Goal: Transaction & Acquisition: Purchase product/service

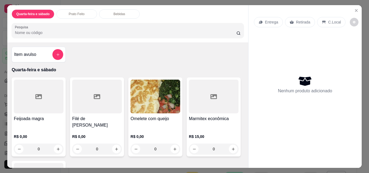
click at [56, 53] on icon "add-separate-item" at bounding box center [58, 55] width 4 height 4
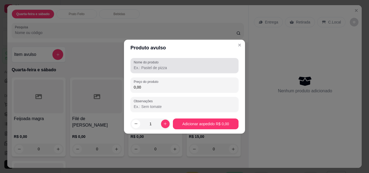
click at [152, 65] on input "Nome do produto" at bounding box center [185, 67] width 102 height 5
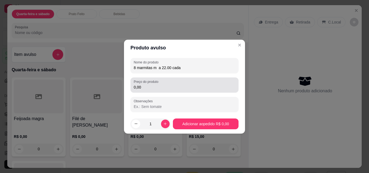
type input "8 marmitas m a 22.00 cada"
click at [148, 89] on input "0,00" at bounding box center [185, 87] width 102 height 5
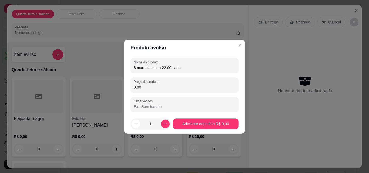
click at [151, 83] on label "Preço do produto" at bounding box center [147, 82] width 27 height 5
click at [151, 85] on input "0,00" at bounding box center [185, 87] width 102 height 5
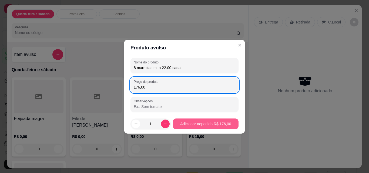
type input "176,00"
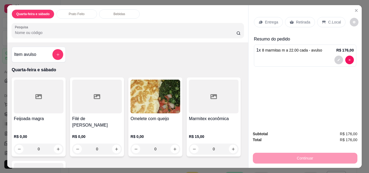
click at [303, 19] on p "Retirada" at bounding box center [303, 21] width 14 height 5
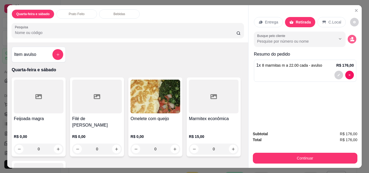
click at [354, 37] on button "decrease-product-quantity" at bounding box center [352, 39] width 9 height 9
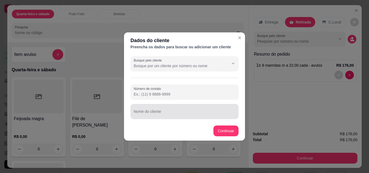
click at [164, 107] on div at bounding box center [185, 111] width 102 height 11
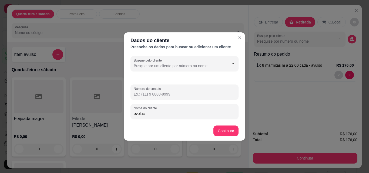
type input "evoluci"
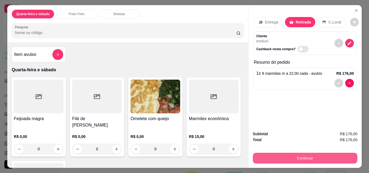
click at [289, 154] on button "Continuar" at bounding box center [305, 158] width 105 height 11
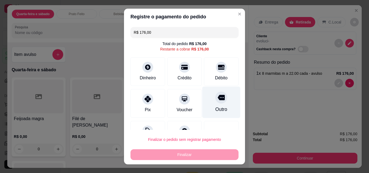
click at [215, 104] on div "Outro" at bounding box center [222, 103] width 38 height 32
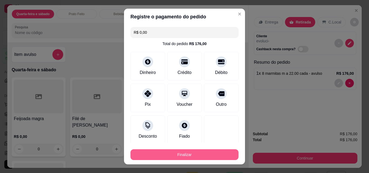
click at [207, 154] on button "Finalizar" at bounding box center [185, 155] width 108 height 11
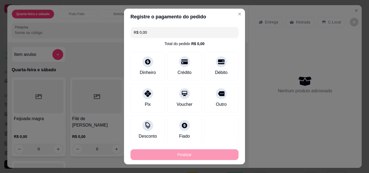
type input "-R$ 176,00"
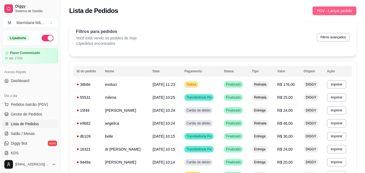
click at [326, 8] on span "PDV - Lançar pedido" at bounding box center [334, 11] width 35 height 6
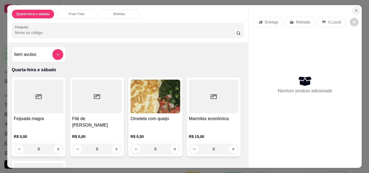
click at [355, 8] on icon "Close" at bounding box center [357, 10] width 4 height 4
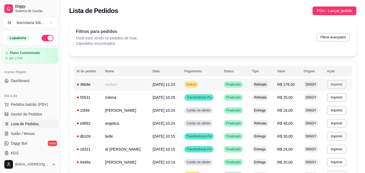
click at [336, 82] on button "Imprimir" at bounding box center [336, 84] width 19 height 9
click at [330, 104] on button "IMPRESSORA" at bounding box center [327, 104] width 39 height 9
click at [337, 83] on button "Imprimir" at bounding box center [337, 84] width 19 height 8
click at [337, 103] on button "IMPRESSORA" at bounding box center [327, 103] width 38 height 8
click at [219, 9] on div "Lista de Pedidos PDV - Lançar pedido" at bounding box center [213, 10] width 288 height 9
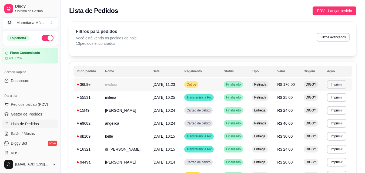
click at [335, 84] on button "Imprimir" at bounding box center [336, 84] width 19 height 9
click at [336, 105] on button "IMPRESSORA" at bounding box center [327, 103] width 38 height 8
drag, startPoint x: 0, startPoint y: 105, endPoint x: 73, endPoint y: 144, distance: 82.6
click at [341, 13] on span "PDV - Lançar pedido" at bounding box center [334, 11] width 35 height 6
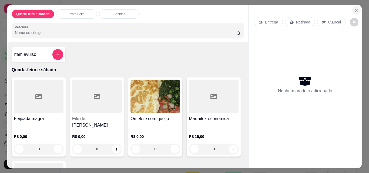
click at [357, 8] on button "Close" at bounding box center [356, 10] width 9 height 9
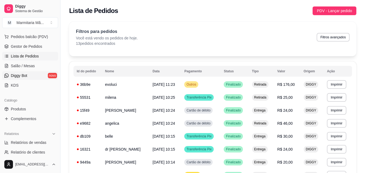
scroll to position [81, 0]
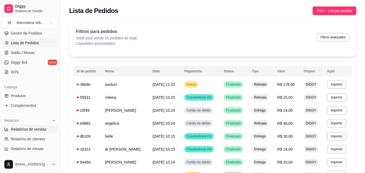
click at [40, 132] on span "Relatórios de vendas" at bounding box center [29, 129] width 36 height 5
select select "ALL"
select select "0"
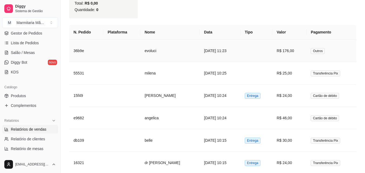
scroll to position [303, 0]
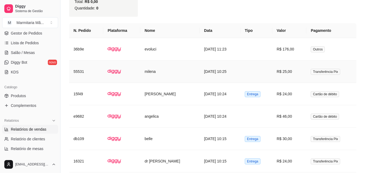
click at [200, 70] on td "[DATE] 10:25" at bounding box center [220, 72] width 41 height 22
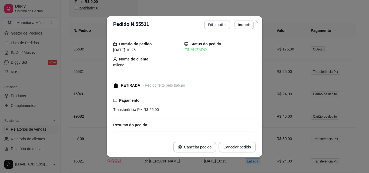
click at [212, 25] on button "Editar pedido" at bounding box center [217, 25] width 26 height 9
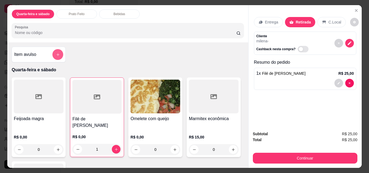
click at [58, 54] on button "add-separate-item" at bounding box center [57, 54] width 11 height 11
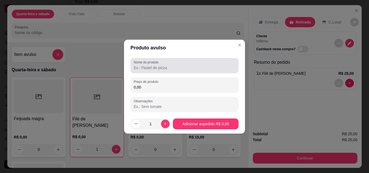
click at [181, 67] on input "Nome do produto" at bounding box center [185, 67] width 102 height 5
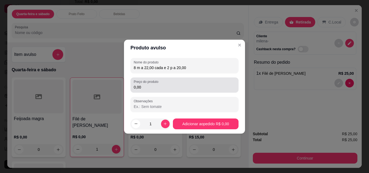
type input "8 m a 22,00 cada e 2 p a 20,00"
click at [148, 87] on input "0,00" at bounding box center [185, 87] width 102 height 5
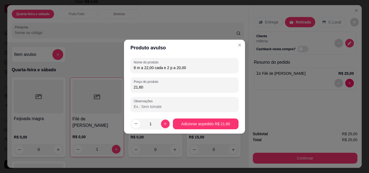
type input "216,00"
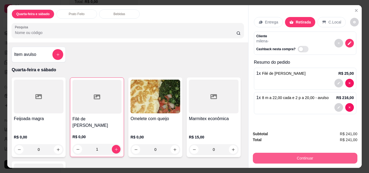
click at [278, 154] on button "Continuar" at bounding box center [305, 158] width 105 height 11
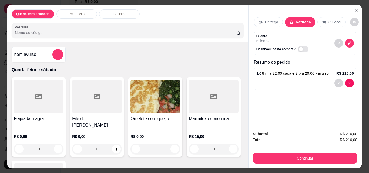
type input "0"
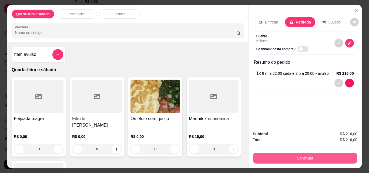
click at [290, 155] on button "Continuar" at bounding box center [305, 158] width 105 height 11
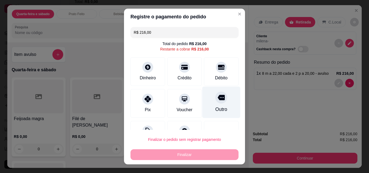
click at [218, 101] on icon at bounding box center [221, 97] width 7 height 7
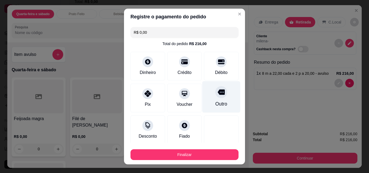
click at [218, 94] on icon at bounding box center [221, 92] width 7 height 5
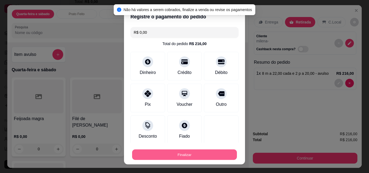
click at [209, 153] on button "Finalizar" at bounding box center [184, 155] width 105 height 11
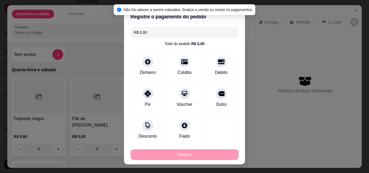
type input "-R$ 216,00"
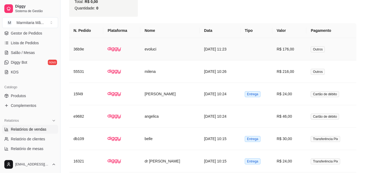
click at [311, 40] on td "Outros" at bounding box center [332, 49] width 50 height 22
click at [221, 62] on td "[DATE] 10:26" at bounding box center [220, 72] width 41 height 22
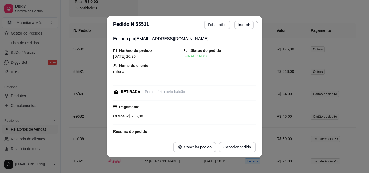
click at [215, 23] on button "Editar pedido" at bounding box center [217, 25] width 26 height 9
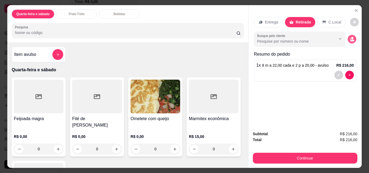
click at [351, 39] on icon "decrease-product-quantity" at bounding box center [353, 40] width 4 height 2
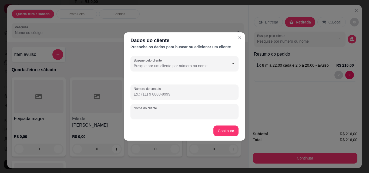
click at [182, 111] on input "Nome do cliente" at bounding box center [185, 113] width 102 height 5
type input "evolucions"
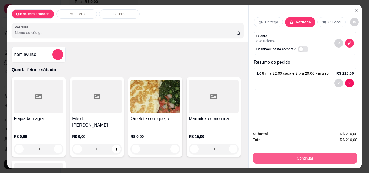
click at [280, 157] on button "Continuar" at bounding box center [305, 158] width 105 height 11
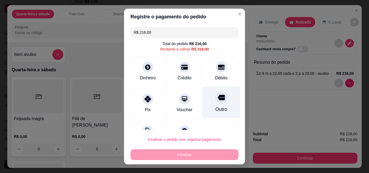
click at [216, 100] on div at bounding box center [222, 98] width 12 height 12
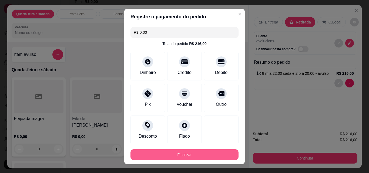
click at [187, 157] on button "Finalizar" at bounding box center [185, 155] width 108 height 11
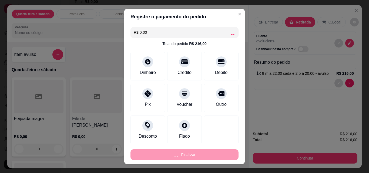
type input "-R$ 216,00"
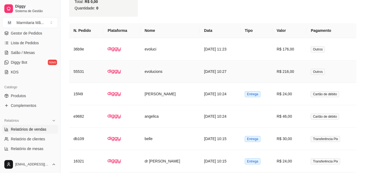
click at [309, 63] on td "Outros" at bounding box center [332, 72] width 50 height 22
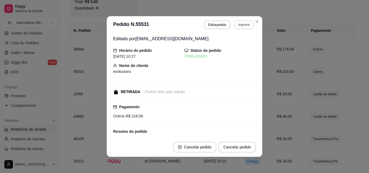
click at [237, 24] on button "Imprimir" at bounding box center [244, 25] width 19 height 9
click at [245, 45] on button "IMPRESSORA" at bounding box center [232, 43] width 39 height 9
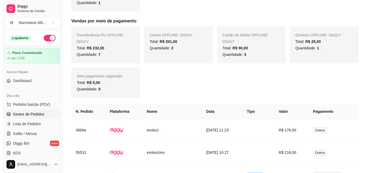
scroll to position [114, 0]
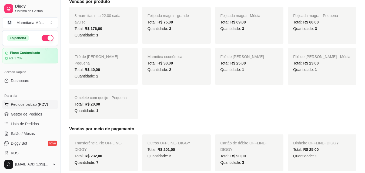
click at [27, 105] on span "Pedidos balcão (PDV)" at bounding box center [29, 104] width 37 height 5
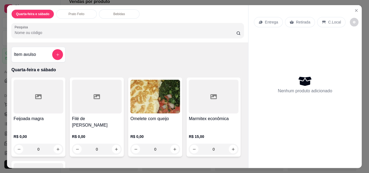
click at [23, 129] on div "R$ 0,00 0" at bounding box center [39, 142] width 50 height 26
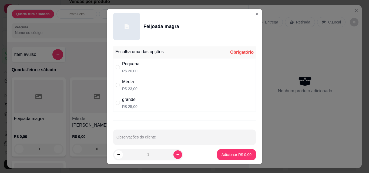
drag, startPoint x: 133, startPoint y: 84, endPoint x: 161, endPoint y: 102, distance: 33.7
click at [133, 84] on div "Média" at bounding box center [129, 82] width 15 height 6
radio input "true"
click at [233, 154] on p "Adicionar R$ 23,00" at bounding box center [235, 154] width 31 height 5
type input "1"
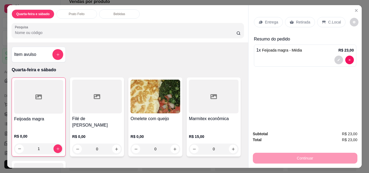
click at [290, 21] on icon at bounding box center [292, 23] width 4 height 4
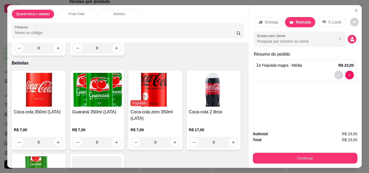
scroll to position [270, 0]
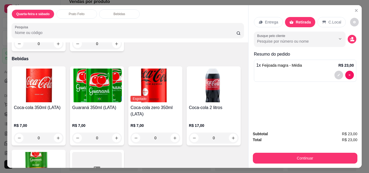
click at [43, 95] on div "Coca-cola 350ml (LATA) R$ 7,00 0" at bounding box center [39, 106] width 54 height 79
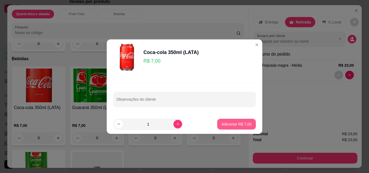
click at [245, 125] on p "Adicionar R$ 7,00" at bounding box center [237, 124] width 30 height 5
type input "1"
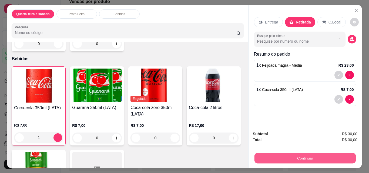
click at [284, 155] on button "Continuar" at bounding box center [305, 158] width 101 height 11
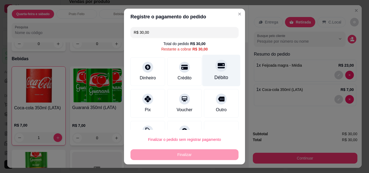
click at [215, 75] on div "Débito" at bounding box center [222, 77] width 14 height 7
type input "R$ 0,00"
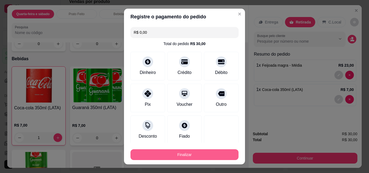
click at [206, 152] on button "Finalizar" at bounding box center [185, 155] width 108 height 11
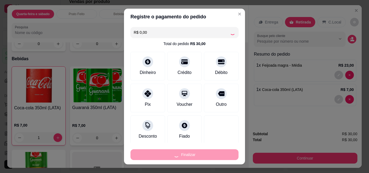
type input "0"
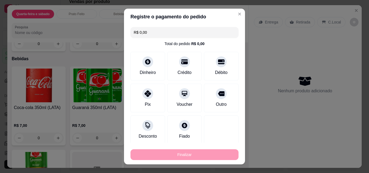
type input "-R$ 30,00"
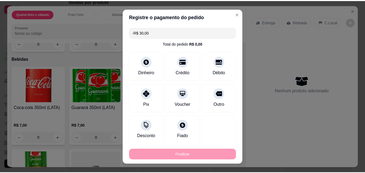
scroll to position [270, 0]
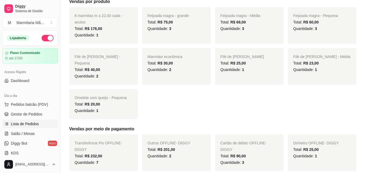
click at [19, 126] on span "Lista de Pedidos" at bounding box center [25, 123] width 28 height 5
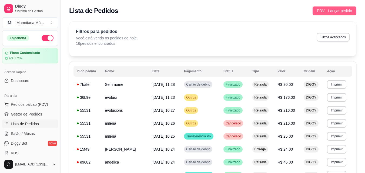
click at [337, 11] on span "PDV - Lançar pedido" at bounding box center [334, 11] width 35 height 6
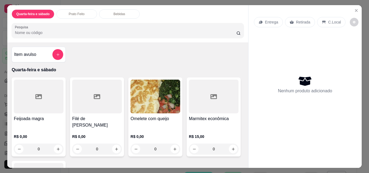
click at [38, 116] on h4 "Feijoada magra" at bounding box center [39, 119] width 50 height 6
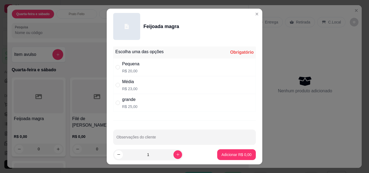
click at [125, 87] on p "R$ 23,00" at bounding box center [129, 88] width 15 height 5
radio input "true"
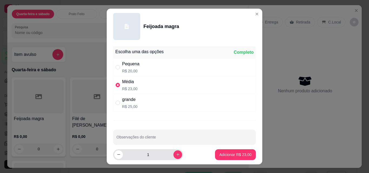
click at [174, 156] on button "increase-product-quantity" at bounding box center [178, 155] width 9 height 9
type input "2"
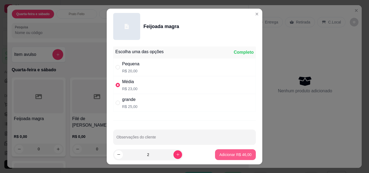
click at [226, 158] on button "Adicionar R$ 46,00" at bounding box center [235, 155] width 41 height 11
type input "2"
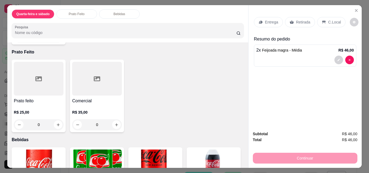
scroll to position [216, 0]
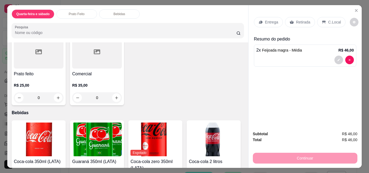
click at [41, 129] on img at bounding box center [39, 140] width 50 height 34
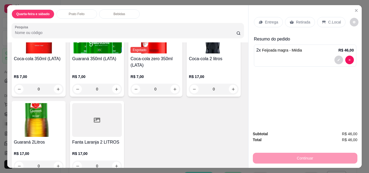
scroll to position [323, 0]
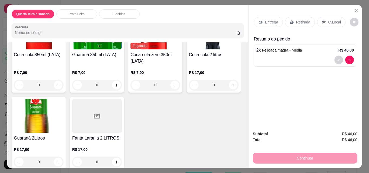
click at [189, 49] on img at bounding box center [214, 33] width 50 height 34
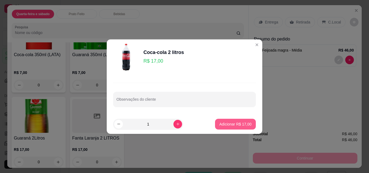
click at [240, 127] on p "Adicionar R$ 17,00" at bounding box center [236, 124] width 32 height 5
type input "1"
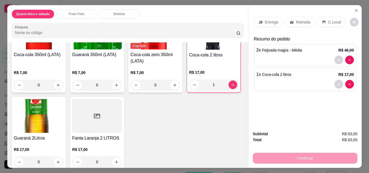
click at [293, 15] on div "Entrega Retirada C.Local" at bounding box center [305, 22] width 103 height 19
click at [298, 19] on p "Retirada" at bounding box center [303, 21] width 14 height 5
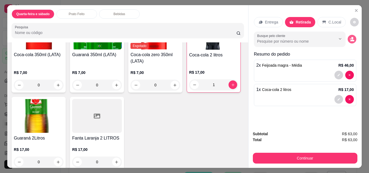
click at [352, 37] on icon "decrease-product-quantity" at bounding box center [352, 39] width 5 height 5
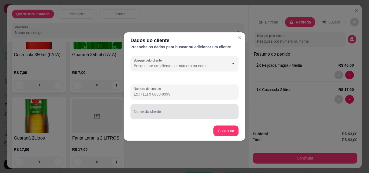
click at [196, 115] on input "Nome do cliente" at bounding box center [185, 113] width 102 height 5
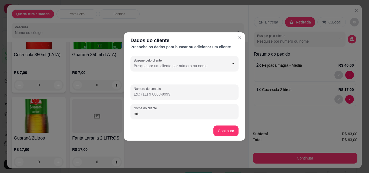
type input "miro"
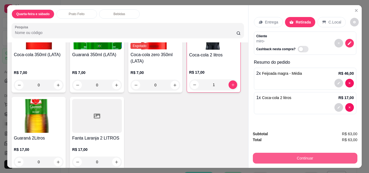
click at [275, 153] on button "Continuar" at bounding box center [305, 158] width 105 height 11
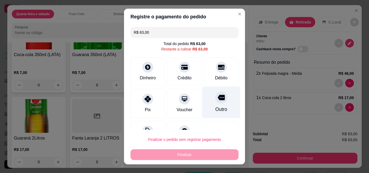
click at [216, 113] on div "Outro" at bounding box center [222, 109] width 12 height 7
type input "R$ 0,00"
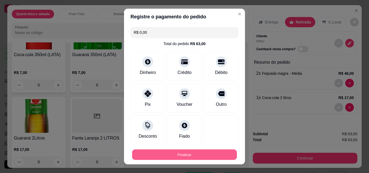
click at [193, 152] on button "Finalizar" at bounding box center [184, 155] width 105 height 11
click at [193, 152] on div "Finalizar" at bounding box center [185, 155] width 108 height 11
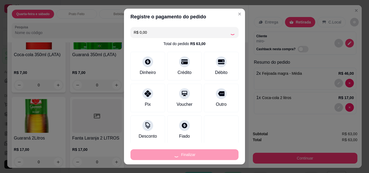
type input "0"
type input "-R$ 63,00"
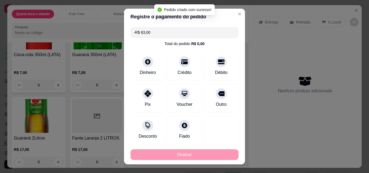
scroll to position [323, 0]
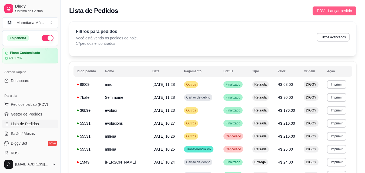
click at [328, 8] on span "PDV - Lançar pedido" at bounding box center [334, 11] width 35 height 6
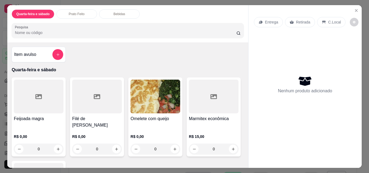
click at [52, 129] on div "R$ 0,00 0" at bounding box center [39, 142] width 50 height 26
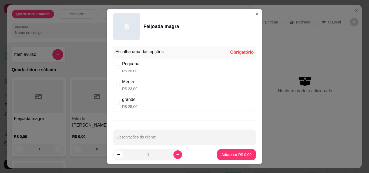
click at [134, 82] on div "Média" at bounding box center [129, 82] width 15 height 6
radio input "true"
click at [225, 154] on p "Adicionar R$ 23,00" at bounding box center [236, 154] width 32 height 5
type input "1"
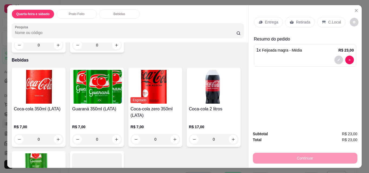
scroll to position [270, 0]
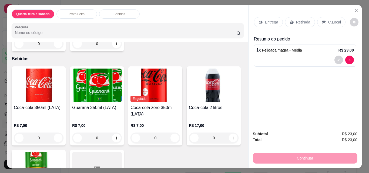
click at [31, 109] on div "Coca-cola 350ml (LATA)" at bounding box center [39, 111] width 50 height 13
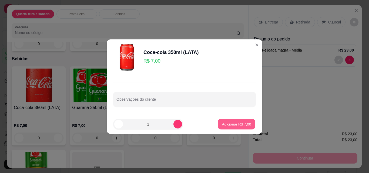
click at [237, 126] on p "Adicionar R$ 7,00" at bounding box center [236, 124] width 29 height 5
type input "1"
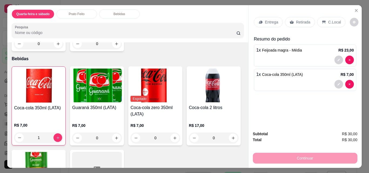
click at [265, 19] on p "Entrega" at bounding box center [271, 21] width 13 height 5
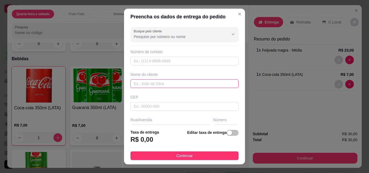
click at [155, 84] on input "text" at bounding box center [185, 84] width 108 height 9
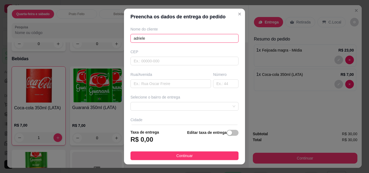
scroll to position [54, 0]
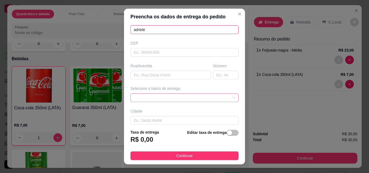
click at [224, 99] on span at bounding box center [185, 98] width 102 height 8
type input "adriele"
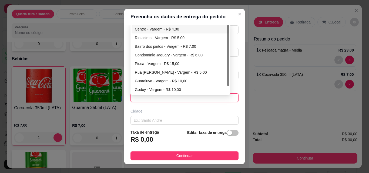
click at [176, 29] on div "Centro - Vargem - R$ 4,00" at bounding box center [180, 29] width 91 height 6
type input "Vargem"
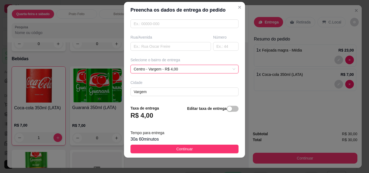
scroll to position [9, 0]
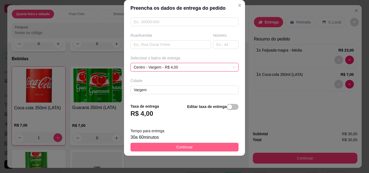
click at [164, 145] on button "Continuar" at bounding box center [185, 147] width 108 height 9
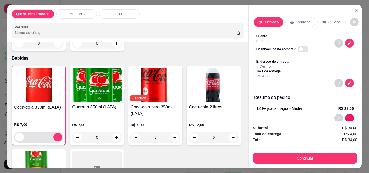
scroll to position [270, 0]
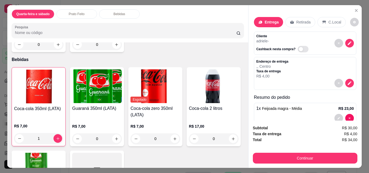
click at [41, 76] on img at bounding box center [38, 87] width 49 height 34
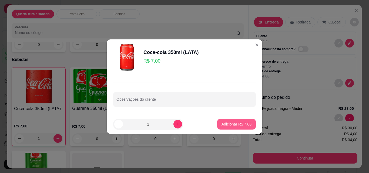
click at [241, 121] on button "Adicionar R$ 7,00" at bounding box center [236, 124] width 39 height 11
type input "2"
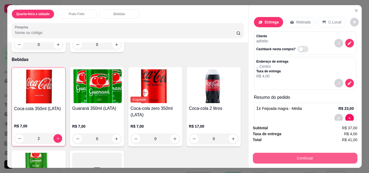
click at [279, 154] on button "Continuar" at bounding box center [305, 158] width 105 height 11
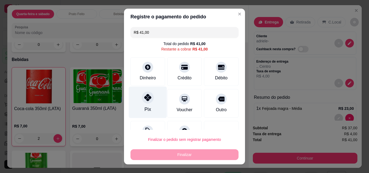
click at [138, 106] on div "Pix" at bounding box center [148, 103] width 38 height 32
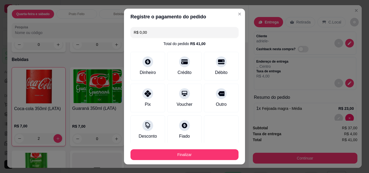
type input "R$ 0,00"
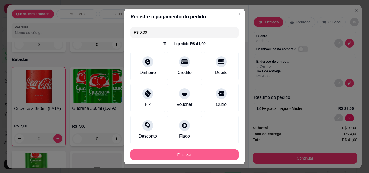
click at [208, 155] on button "Finalizar" at bounding box center [185, 155] width 108 height 11
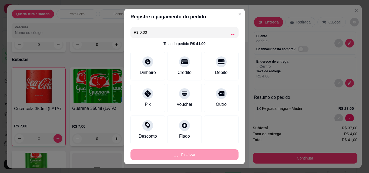
type input "0"
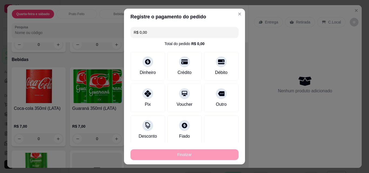
type input "-R$ 41,00"
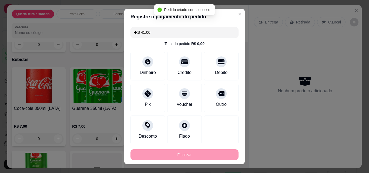
scroll to position [269, 0]
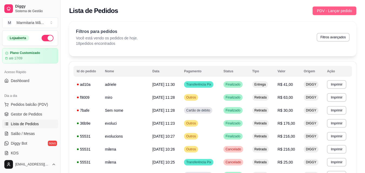
click at [333, 6] on button "PDV - Lançar pedido" at bounding box center [335, 10] width 44 height 9
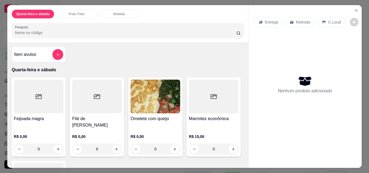
click at [44, 116] on h4 "Feijoada magra" at bounding box center [39, 119] width 50 height 6
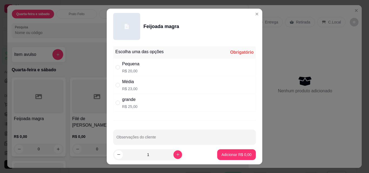
click at [132, 102] on div "grande" at bounding box center [129, 100] width 15 height 6
radio input "true"
click at [232, 153] on p "Adicionar R$ 25,00" at bounding box center [236, 154] width 32 height 5
type input "1"
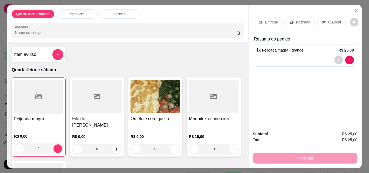
click at [272, 17] on div "Entrega" at bounding box center [268, 22] width 29 height 10
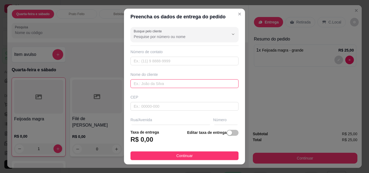
click at [148, 85] on input "text" at bounding box center [185, 84] width 108 height 9
type input "[PERSON_NAME]"
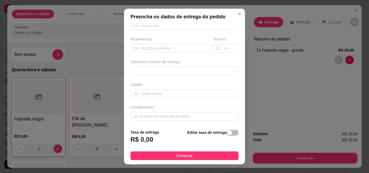
scroll to position [81, 0]
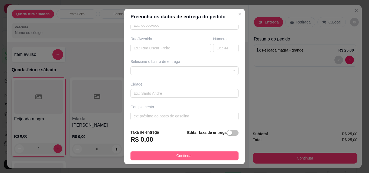
click at [191, 154] on button "Continuar" at bounding box center [185, 156] width 108 height 9
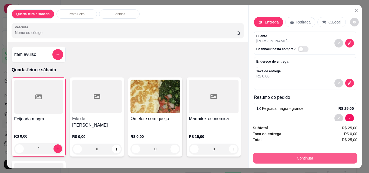
click at [258, 157] on button "Continuar" at bounding box center [305, 158] width 105 height 11
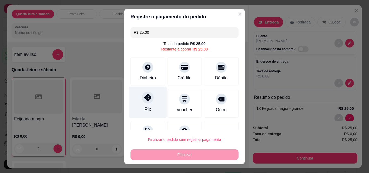
click at [140, 102] on div "Pix" at bounding box center [148, 103] width 38 height 32
type input "R$ 0,00"
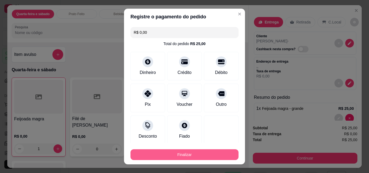
click at [201, 154] on button "Finalizar" at bounding box center [185, 155] width 108 height 11
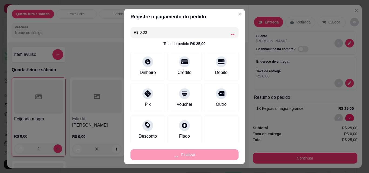
type input "0"
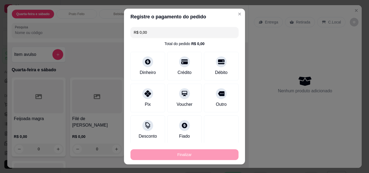
type input "-R$ 25,00"
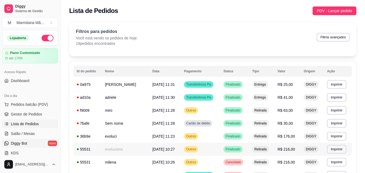
click at [331, 11] on span "PDV - Lançar pedido" at bounding box center [334, 11] width 35 height 6
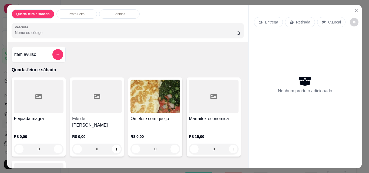
click at [54, 144] on div "0" at bounding box center [39, 149] width 50 height 11
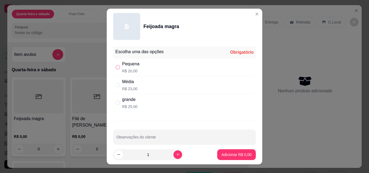
click at [116, 67] on input "" at bounding box center [118, 67] width 4 height 4
radio input "true"
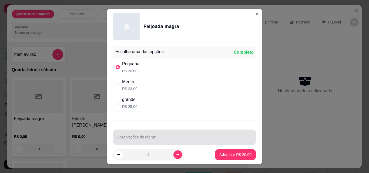
click at [126, 137] on input "Observações do cliente" at bounding box center [185, 139] width 136 height 5
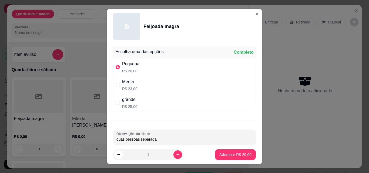
type input "duas pessoas separadas"
click at [233, 156] on p "Adicionar R$ 20,00" at bounding box center [235, 154] width 31 height 5
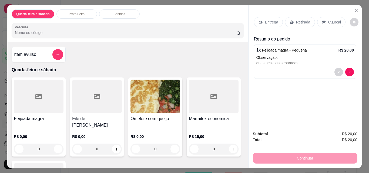
click at [267, 20] on p "Entrega" at bounding box center [271, 21] width 13 height 5
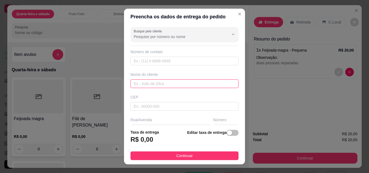
click at [154, 85] on input "text" at bounding box center [185, 84] width 108 height 9
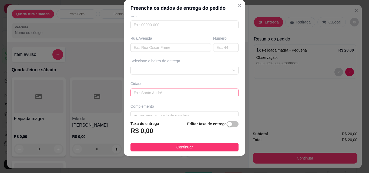
scroll to position [81, 0]
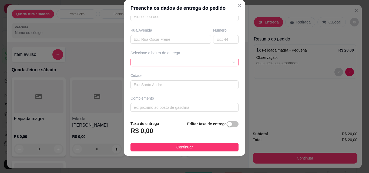
click at [152, 60] on div at bounding box center [185, 62] width 108 height 9
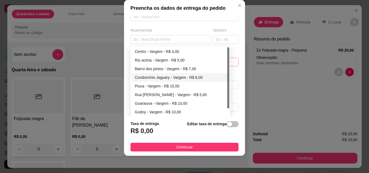
type input "[PERSON_NAME]"
click at [163, 77] on div "Condomínio Jaguary - Vargem - R$ 6,00" at bounding box center [180, 78] width 91 height 6
type input "Vargem"
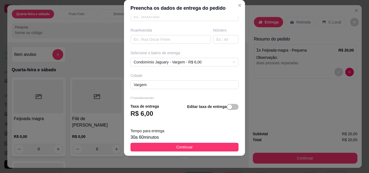
click at [184, 141] on footer "Taxa de entrega R$ 6,00 Editar taxa de entrega Tempo para entrega 30 a 60 minut…" at bounding box center [184, 127] width 121 height 57
click at [184, 149] on span "Continuar" at bounding box center [185, 147] width 16 height 6
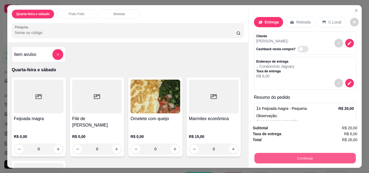
click at [278, 157] on button "Continuar" at bounding box center [305, 158] width 101 height 11
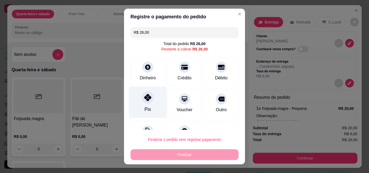
click at [153, 95] on div "Pix" at bounding box center [148, 103] width 38 height 32
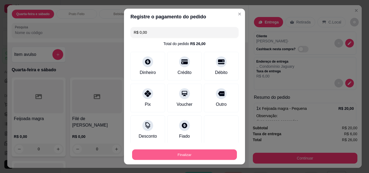
click at [177, 156] on button "Finalizar" at bounding box center [184, 155] width 105 height 11
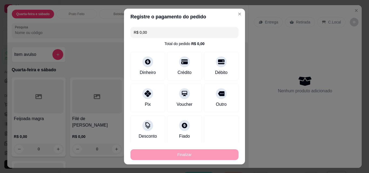
type input "-R$ 26,00"
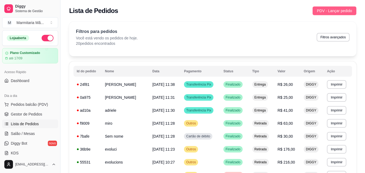
click at [330, 10] on span "PDV - Lançar pedido" at bounding box center [334, 11] width 35 height 6
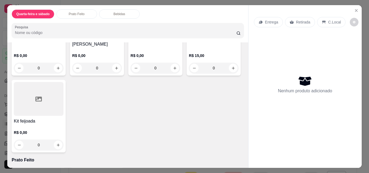
scroll to position [54, 0]
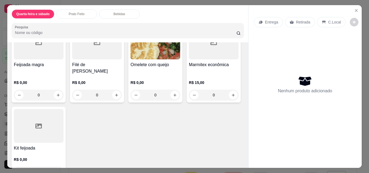
click at [52, 90] on div "0" at bounding box center [39, 95] width 50 height 11
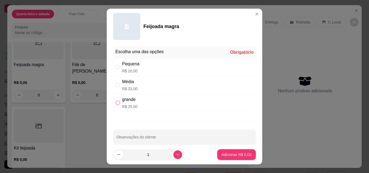
click at [116, 102] on input "" at bounding box center [118, 103] width 4 height 4
radio input "true"
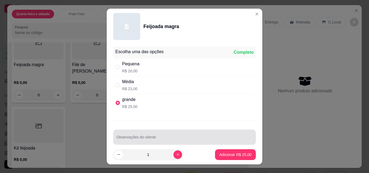
click at [129, 136] on div at bounding box center [185, 137] width 136 height 11
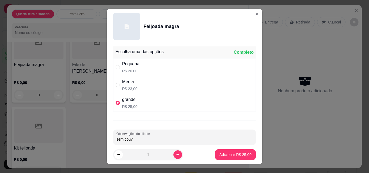
type input "sem couve"
click at [220, 154] on p "Adicionar R$ 25,00" at bounding box center [235, 154] width 31 height 5
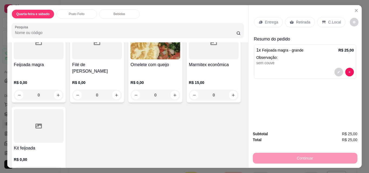
click at [272, 19] on p "Entrega" at bounding box center [271, 21] width 13 height 5
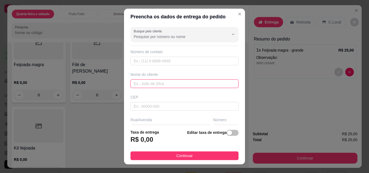
click at [152, 85] on input "text" at bounding box center [185, 84] width 108 height 9
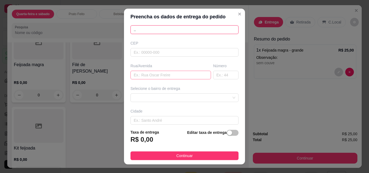
type input ".."
drag, startPoint x: 156, startPoint y: 76, endPoint x: 153, endPoint y: 81, distance: 6.0
click at [155, 77] on input "text" at bounding box center [171, 75] width 81 height 9
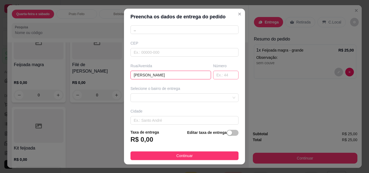
type input "[PERSON_NAME]"
click at [217, 74] on input "text" at bounding box center [225, 75] width 25 height 9
click at [172, 97] on span at bounding box center [185, 98] width 102 height 8
type input "161"
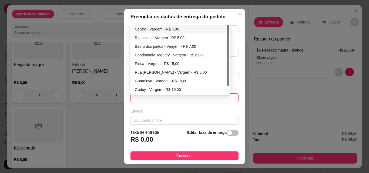
click at [184, 26] on div "Centro - Vargem - R$ 4,00" at bounding box center [180, 29] width 91 height 6
type input "Vargem"
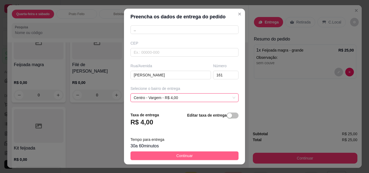
click at [158, 157] on button "Continuar" at bounding box center [185, 156] width 108 height 9
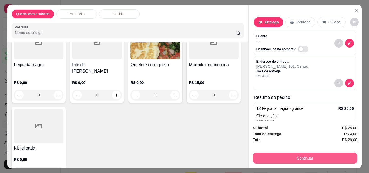
click at [273, 153] on button "Continuar" at bounding box center [305, 158] width 105 height 11
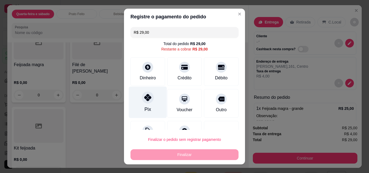
click at [142, 105] on div "Pix" at bounding box center [148, 103] width 38 height 32
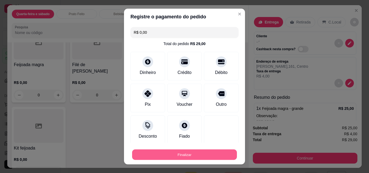
click at [199, 152] on button "Finalizar" at bounding box center [184, 155] width 105 height 11
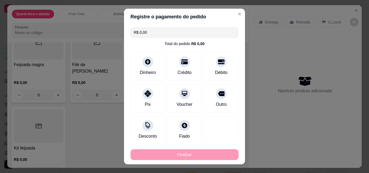
type input "-R$ 29,00"
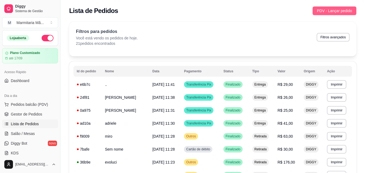
click at [340, 11] on span "PDV - Lançar pedido" at bounding box center [334, 11] width 35 height 6
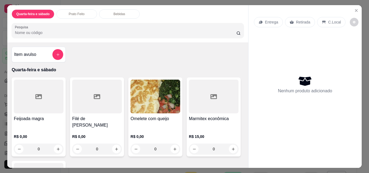
click at [57, 144] on div "0" at bounding box center [39, 149] width 50 height 11
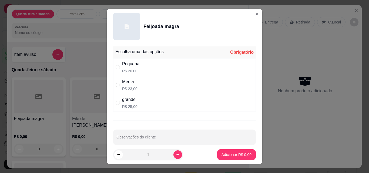
click at [119, 81] on div "Média R$ 23,00" at bounding box center [184, 85] width 143 height 18
radio input "true"
click at [222, 156] on p "Adicionar R$ 23,00" at bounding box center [235, 154] width 31 height 5
type input "1"
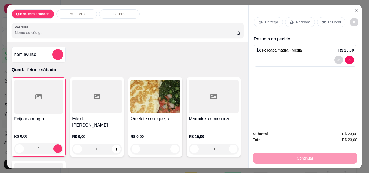
click at [262, 18] on div "Entrega" at bounding box center [268, 22] width 29 height 10
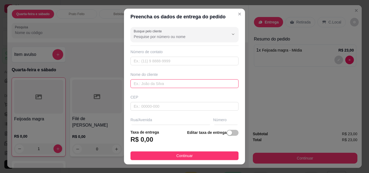
click at [178, 82] on input "text" at bounding box center [185, 84] width 108 height 9
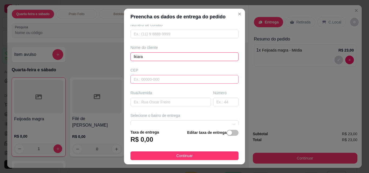
scroll to position [54, 0]
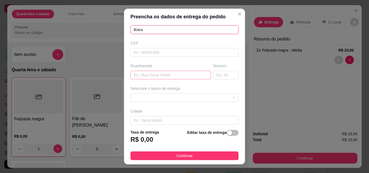
type input "lkiara"
click at [167, 75] on input "text" at bounding box center [171, 75] width 81 height 9
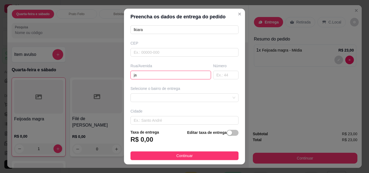
type input "j"
type input "[PERSON_NAME]"
click at [220, 74] on input "text" at bounding box center [225, 75] width 25 height 9
type input "219"
drag, startPoint x: 128, startPoint y: 100, endPoint x: 132, endPoint y: 98, distance: 3.7
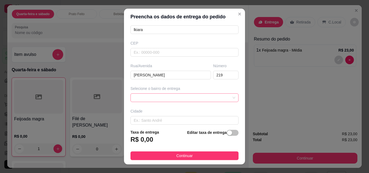
click at [131, 98] on div "Selecione o bairro de entrega" at bounding box center [185, 94] width 110 height 16
click at [138, 97] on span at bounding box center [185, 98] width 102 height 8
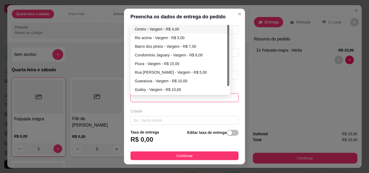
click at [168, 28] on div "Centro - Vargem - R$ 4,00" at bounding box center [180, 29] width 91 height 6
type input "Vargem"
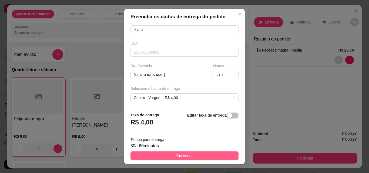
click at [189, 156] on button "Continuar" at bounding box center [185, 156] width 108 height 9
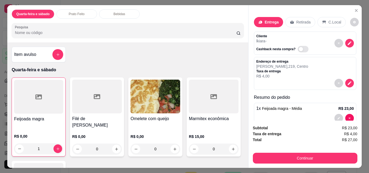
drag, startPoint x: 270, startPoint y: 147, endPoint x: 266, endPoint y: 151, distance: 6.0
click at [268, 149] on div "Subtotal R$ 23,00 Taxa de entrega R$ 4,00 Total R$ 27,00 Continuar" at bounding box center [305, 144] width 105 height 39
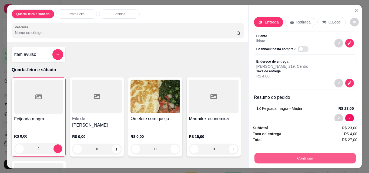
click at [265, 156] on button "Continuar" at bounding box center [305, 158] width 101 height 11
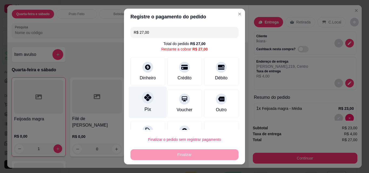
click at [149, 105] on div "Pix" at bounding box center [148, 103] width 38 height 32
type input "R$ 0,00"
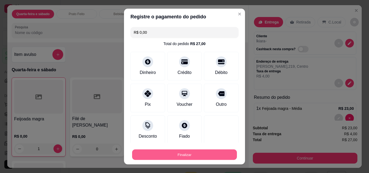
click at [160, 154] on button "Finalizar" at bounding box center [184, 155] width 105 height 11
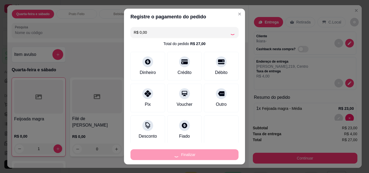
type input "0"
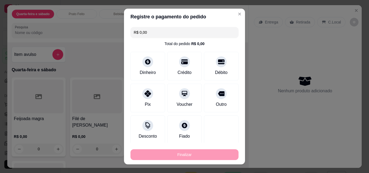
type input "-R$ 27,00"
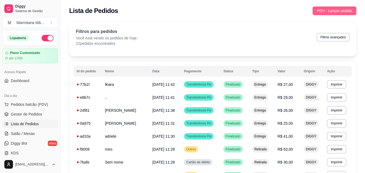
click at [321, 9] on span "PDV - Lançar pedido" at bounding box center [334, 11] width 35 height 6
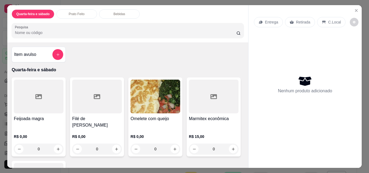
click at [262, 23] on div "Entrega" at bounding box center [268, 22] width 29 height 10
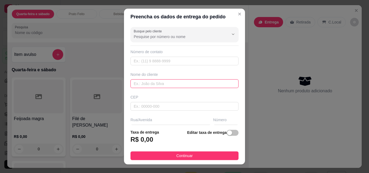
drag, startPoint x: 156, startPoint y: 84, endPoint x: 153, endPoint y: 85, distance: 3.5
click at [156, 84] on input "text" at bounding box center [185, 84] width 108 height 9
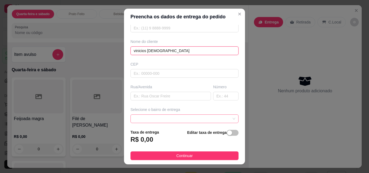
scroll to position [54, 0]
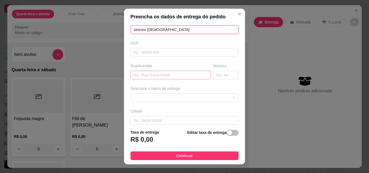
type input "vinicios [DEMOGRAPHIC_DATA]"
click at [160, 73] on input "text" at bounding box center [171, 75] width 81 height 9
click at [155, 97] on span at bounding box center [185, 98] width 102 height 8
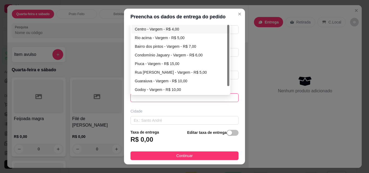
click at [171, 28] on div "Centro - Vargem - R$ 4,00" at bounding box center [180, 29] width 91 height 6
type input "Vargem"
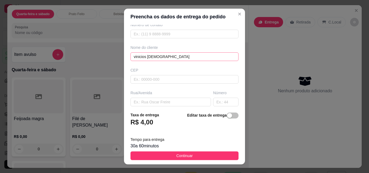
scroll to position [0, 0]
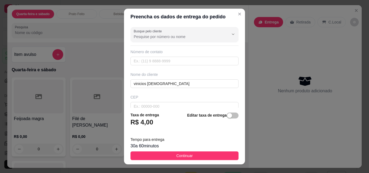
drag, startPoint x: 219, startPoint y: 155, endPoint x: 206, endPoint y: 140, distance: 20.3
click at [219, 153] on button "Continuar" at bounding box center [185, 156] width 108 height 9
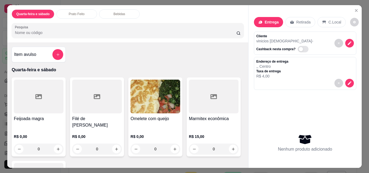
click at [116, 144] on div "0" at bounding box center [97, 149] width 50 height 11
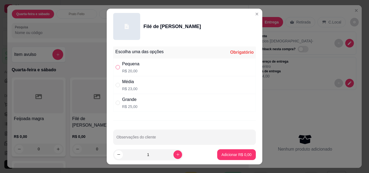
click at [117, 66] on input "" at bounding box center [118, 67] width 4 height 4
radio input "true"
click at [220, 154] on p "Adicionar R$ 20,00" at bounding box center [236, 154] width 32 height 5
type input "1"
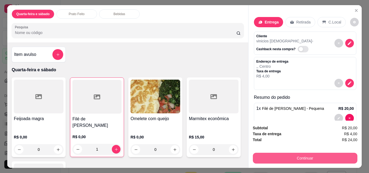
click at [312, 154] on button "Continuar" at bounding box center [305, 158] width 105 height 11
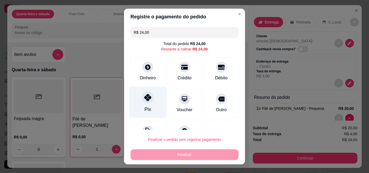
click at [152, 99] on div "Pix" at bounding box center [148, 103] width 38 height 32
type input "R$ 0,00"
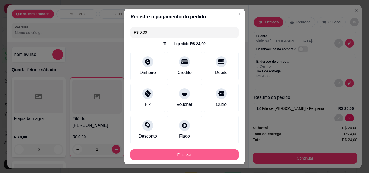
click at [165, 157] on button "Finalizar" at bounding box center [185, 155] width 108 height 11
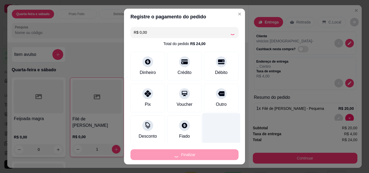
type input "0"
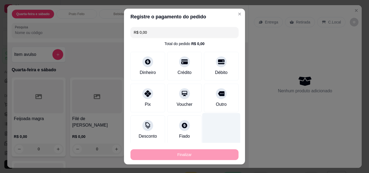
type input "-R$ 24,00"
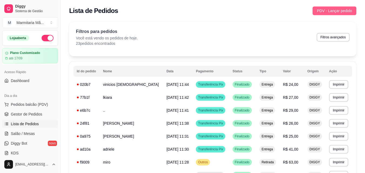
click at [322, 11] on span "PDV - Lançar pedido" at bounding box center [334, 11] width 35 height 6
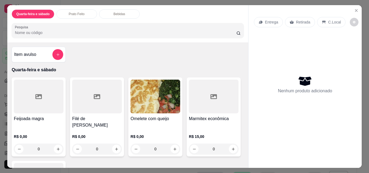
click at [90, 113] on div "Filé de [PERSON_NAME] R$ 0,00 0" at bounding box center [97, 117] width 54 height 79
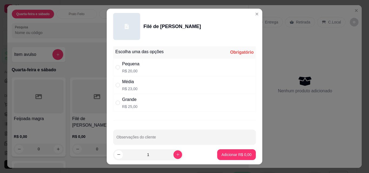
click at [136, 67] on div "Pequena" at bounding box center [130, 64] width 17 height 6
radio input "true"
click at [230, 157] on p "Adicionar R$ 20,00" at bounding box center [236, 154] width 32 height 5
type input "1"
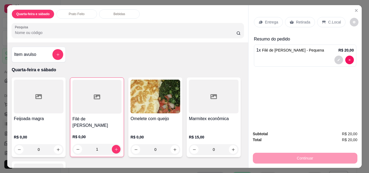
click at [266, 21] on p "Entrega" at bounding box center [271, 21] width 13 height 5
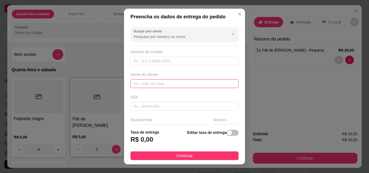
click at [161, 85] on input "text" at bounding box center [185, 84] width 108 height 9
type input "f"
type input "r"
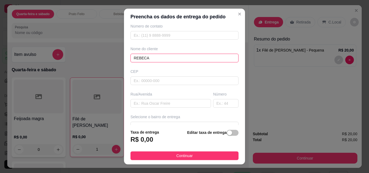
scroll to position [54, 0]
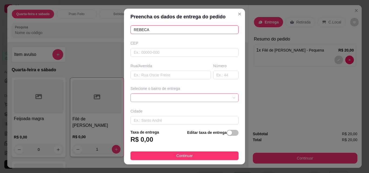
click at [218, 96] on span at bounding box center [185, 98] width 102 height 8
type input "REBECA"
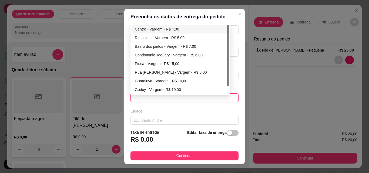
click at [172, 29] on div "Centro - Vargem - R$ 4,00" at bounding box center [180, 29] width 91 height 6
type input "Vargem"
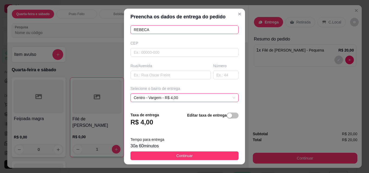
click at [171, 29] on input "REBECA" at bounding box center [185, 29] width 108 height 9
type input "REBECA 3A"
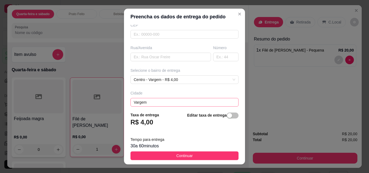
scroll to position [81, 0]
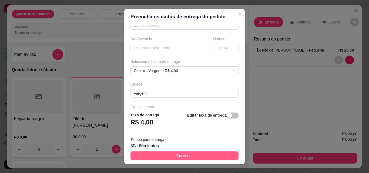
click at [177, 154] on span "Continuar" at bounding box center [185, 156] width 16 height 6
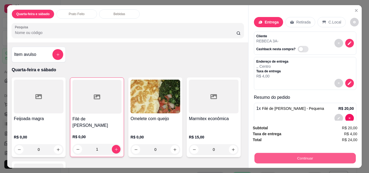
click at [290, 153] on button "Continuar" at bounding box center [305, 158] width 101 height 11
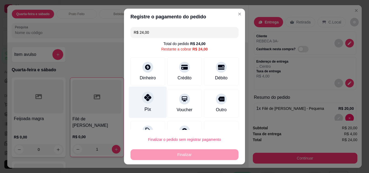
click at [142, 94] on div at bounding box center [148, 98] width 12 height 12
type input "R$ 0,00"
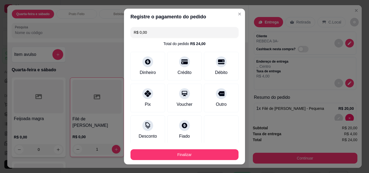
click at [188, 162] on footer "Finalizar" at bounding box center [184, 154] width 121 height 22
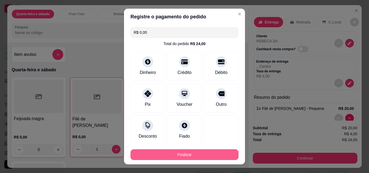
click at [190, 156] on button "Finalizar" at bounding box center [185, 155] width 108 height 11
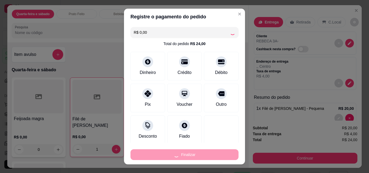
type input "0"
type input "-R$ 24,00"
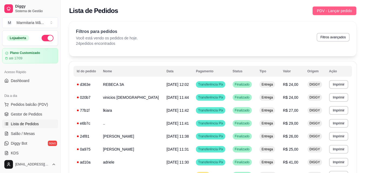
click at [330, 10] on span "PDV - Lançar pedido" at bounding box center [334, 11] width 35 height 6
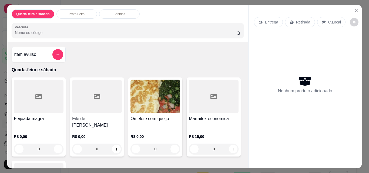
click at [43, 129] on div "R$ 0,00 0" at bounding box center [39, 142] width 50 height 26
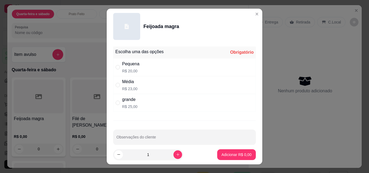
click at [142, 100] on div "grande R$ 25,00" at bounding box center [184, 103] width 143 height 18
radio input "true"
click at [225, 153] on p "Adicionar R$ 25,00" at bounding box center [236, 154] width 32 height 5
type input "1"
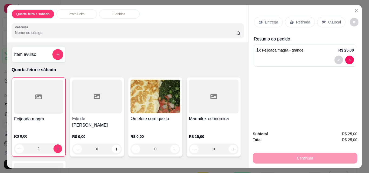
click at [273, 20] on p "Entrega" at bounding box center [271, 21] width 13 height 5
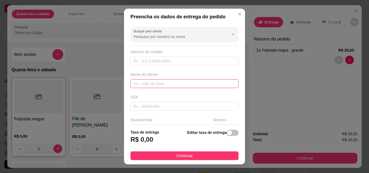
click at [152, 84] on input "text" at bounding box center [185, 84] width 108 height 9
type input "[PERSON_NAME]"
click at [177, 154] on span "Continuar" at bounding box center [185, 156] width 16 height 6
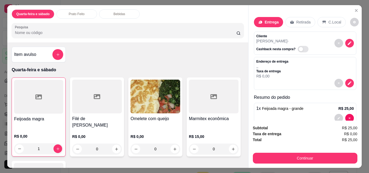
click at [303, 19] on p "Retirada" at bounding box center [304, 21] width 14 height 5
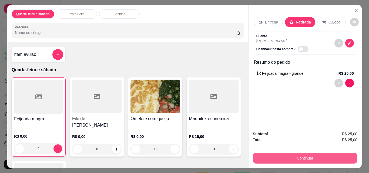
click at [306, 155] on button "Continuar" at bounding box center [305, 158] width 105 height 11
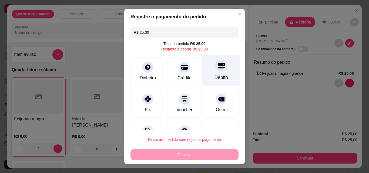
click at [205, 69] on div "Débito" at bounding box center [222, 71] width 38 height 32
type input "R$ 0,00"
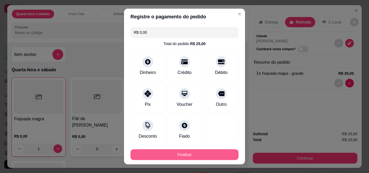
click at [209, 151] on button "Finalizar" at bounding box center [185, 155] width 108 height 11
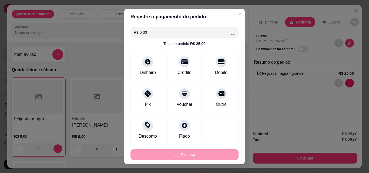
type input "0"
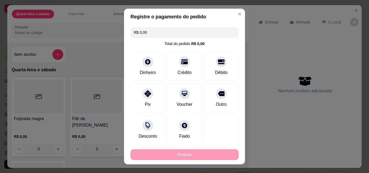
type input "-R$ 25,00"
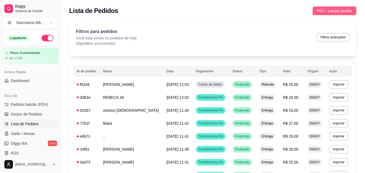
click at [324, 8] on span "PDV - Lançar pedido" at bounding box center [334, 11] width 35 height 6
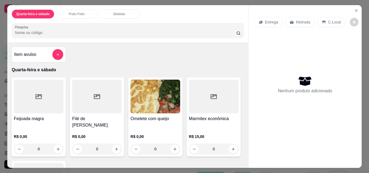
click at [43, 117] on h4 "Feijoada magra" at bounding box center [39, 119] width 50 height 6
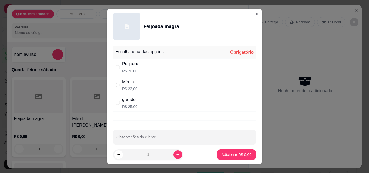
click at [153, 86] on div "Média R$ 23,00" at bounding box center [184, 85] width 143 height 18
radio input "true"
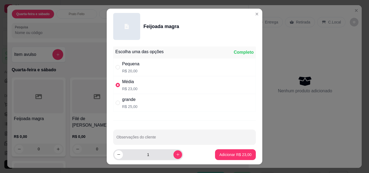
drag, startPoint x: 168, startPoint y: 158, endPoint x: 170, endPoint y: 158, distance: 2.8
click at [168, 158] on div "1" at bounding box center [148, 155] width 68 height 11
click at [174, 153] on button "increase-product-quantity" at bounding box center [178, 155] width 9 height 9
type input "2"
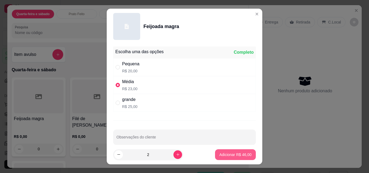
click at [223, 158] on button "Adicionar R$ 46,00" at bounding box center [235, 155] width 41 height 11
type input "2"
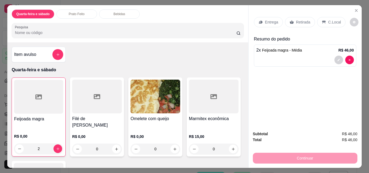
click at [269, 21] on p "Entrega" at bounding box center [271, 21] width 13 height 5
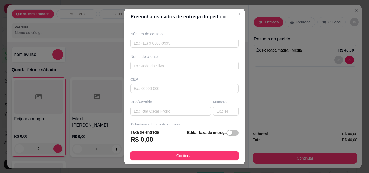
scroll to position [27, 0]
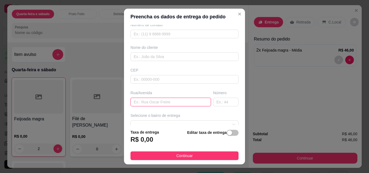
click at [156, 103] on input "text" at bounding box center [171, 102] width 81 height 9
type input "[PERSON_NAME]"
click at [219, 100] on input "text" at bounding box center [225, 102] width 25 height 9
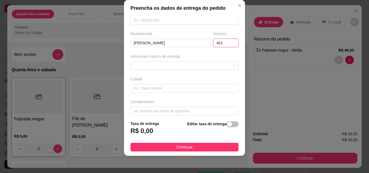
scroll to position [81, 0]
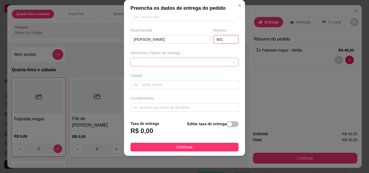
click at [220, 65] on div at bounding box center [185, 62] width 108 height 9
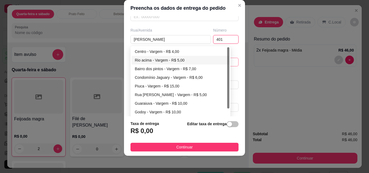
type input "401"
click at [158, 50] on div "Centro - Vargem - R$ 4,00" at bounding box center [180, 52] width 91 height 6
type input "Vargem"
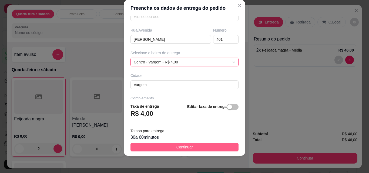
click at [167, 145] on button "Continuar" at bounding box center [185, 147] width 108 height 9
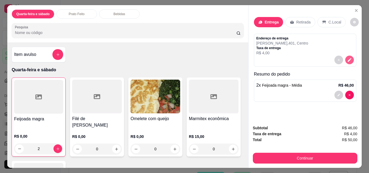
click at [348, 58] on icon "decrease-product-quantity" at bounding box center [350, 60] width 4 height 4
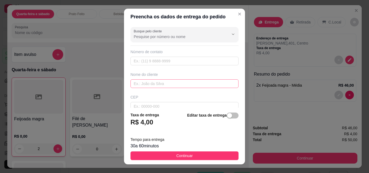
scroll to position [54, 0]
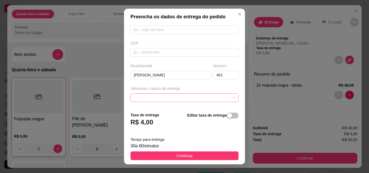
click at [222, 96] on span at bounding box center [185, 98] width 102 height 8
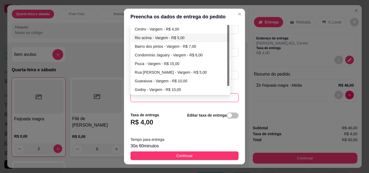
click at [173, 37] on div "Rio acima - Vargem - R$ 5,00" at bounding box center [180, 38] width 91 height 6
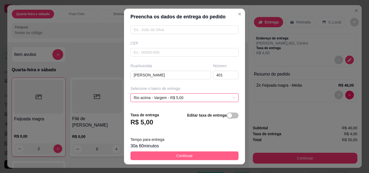
click at [204, 156] on button "Continuar" at bounding box center [185, 156] width 108 height 9
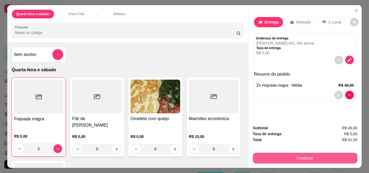
click at [291, 154] on button "Continuar" at bounding box center [305, 158] width 105 height 11
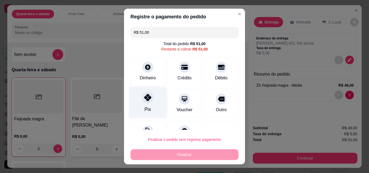
click at [137, 95] on div "Pix" at bounding box center [148, 103] width 38 height 32
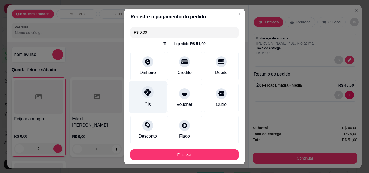
type input "R$ 0,00"
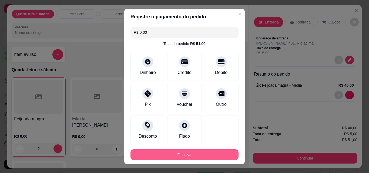
click at [183, 158] on button "Finalizar" at bounding box center [185, 155] width 108 height 11
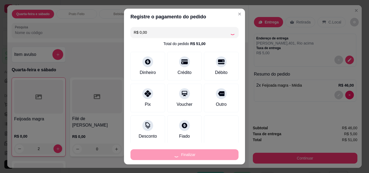
type input "0"
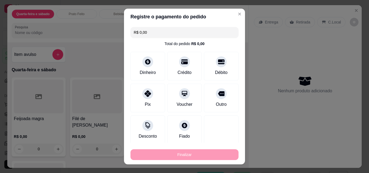
type input "-R$ 51,00"
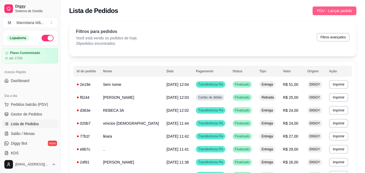
click at [328, 9] on span "PDV - Lançar pedido" at bounding box center [334, 11] width 35 height 6
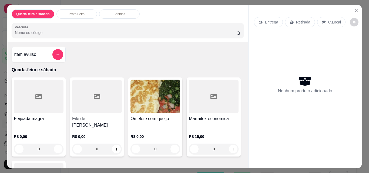
click at [44, 117] on h4 "Feijoada magra" at bounding box center [39, 119] width 50 height 6
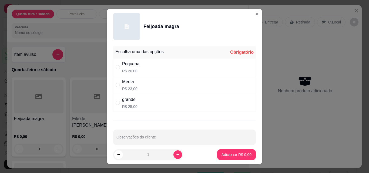
click at [141, 83] on div "Média R$ 23,00" at bounding box center [184, 85] width 143 height 18
radio input "true"
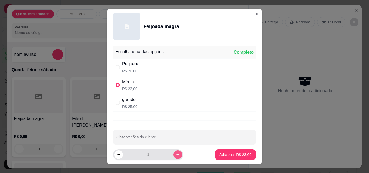
click at [174, 155] on button "increase-product-quantity" at bounding box center [178, 155] width 9 height 9
type input "2"
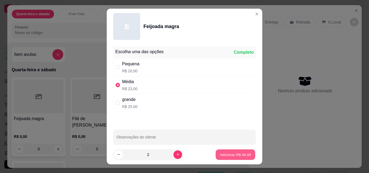
click at [228, 158] on button "Adicionar R$ 46,00" at bounding box center [236, 155] width 40 height 11
type input "2"
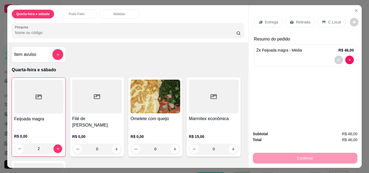
click at [292, 21] on div "Retirada" at bounding box center [300, 22] width 30 height 10
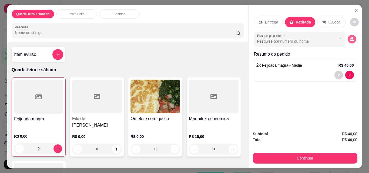
click at [350, 37] on icon "decrease-product-quantity" at bounding box center [352, 39] width 5 height 5
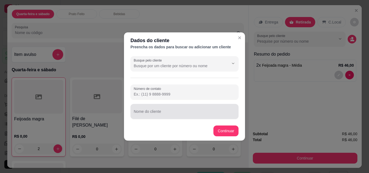
click at [199, 110] on div at bounding box center [185, 111] width 102 height 11
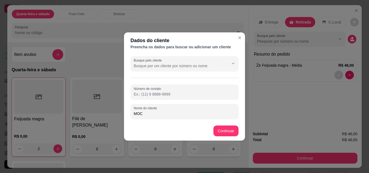
type input "MOCO"
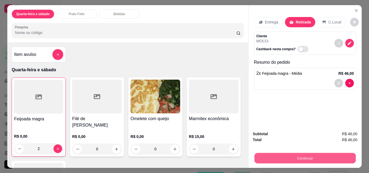
click at [291, 158] on button "Continuar" at bounding box center [305, 158] width 101 height 11
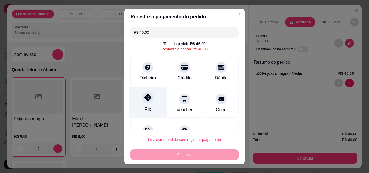
click at [134, 102] on div "Pix" at bounding box center [148, 103] width 38 height 32
type input "R$ 0,00"
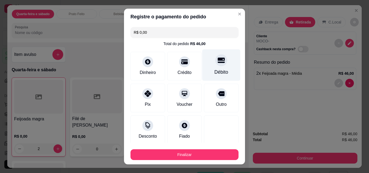
click at [203, 67] on div "Débito" at bounding box center [222, 65] width 38 height 32
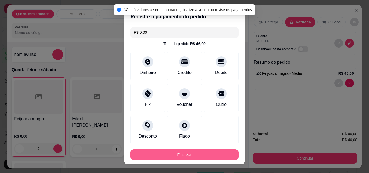
click at [202, 154] on button "Finalizar" at bounding box center [185, 155] width 108 height 11
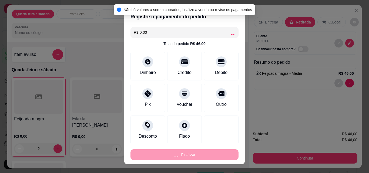
type input "0"
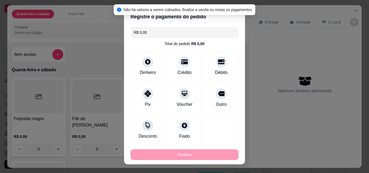
type input "-R$ 46,00"
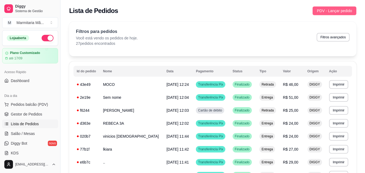
click at [331, 12] on span "PDV - Lançar pedido" at bounding box center [334, 11] width 35 height 6
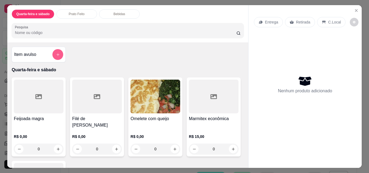
click at [59, 54] on button "add-separate-item" at bounding box center [57, 54] width 11 height 11
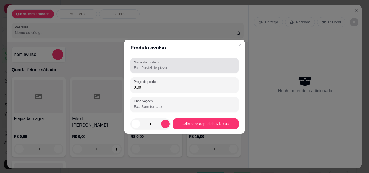
click at [154, 64] on label "Nome do produto" at bounding box center [147, 62] width 27 height 5
click at [154, 65] on input "Nome do produto" at bounding box center [185, 67] width 102 height 5
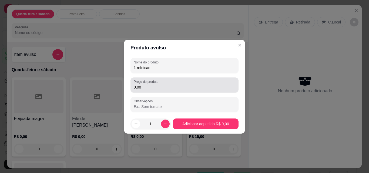
type input "1 refeicao"
click at [150, 82] on label "Preço do produto" at bounding box center [147, 82] width 27 height 5
click at [150, 85] on input "0,00" at bounding box center [185, 87] width 102 height 5
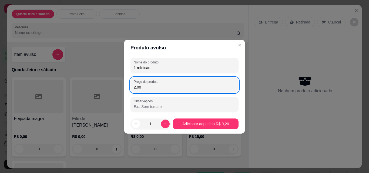
type input "20,00"
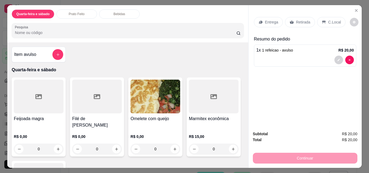
click at [291, 20] on icon at bounding box center [292, 22] width 4 height 4
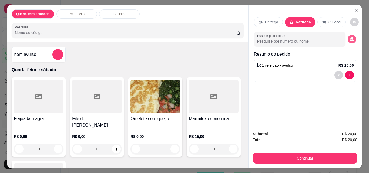
click at [352, 37] on circle "decrease-product-quantity" at bounding box center [353, 38] width 2 height 2
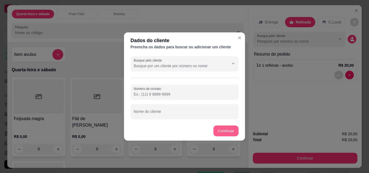
click at [224, 128] on button "Continuar" at bounding box center [226, 131] width 25 height 11
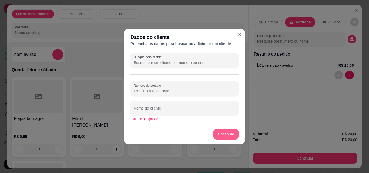
click at [228, 134] on button "Continuar" at bounding box center [226, 134] width 25 height 11
click at [189, 110] on input "Nome do cliente" at bounding box center [185, 110] width 102 height 5
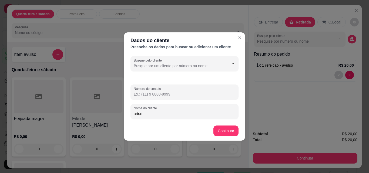
type input "arteris"
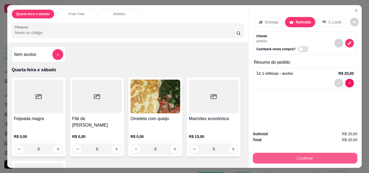
click at [269, 156] on button "Continuar" at bounding box center [305, 158] width 105 height 11
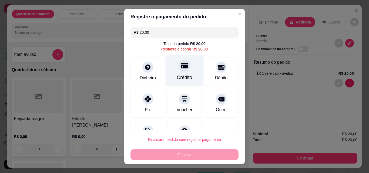
click at [186, 75] on div "Crédito" at bounding box center [185, 71] width 38 height 32
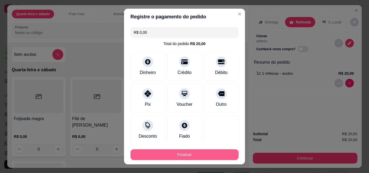
click at [201, 153] on button "Finalizar" at bounding box center [185, 155] width 108 height 11
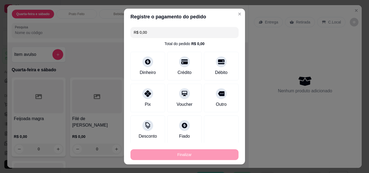
type input "-R$ 20,00"
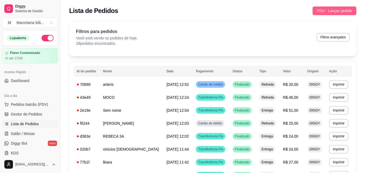
click at [339, 9] on span "PDV - Lançar pedido" at bounding box center [334, 11] width 35 height 6
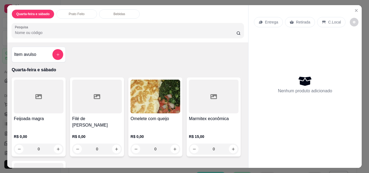
click at [75, 117] on h4 "Filé de [PERSON_NAME]" at bounding box center [97, 122] width 50 height 13
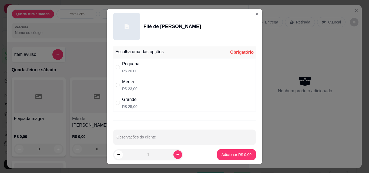
click at [128, 64] on div "Pequena" at bounding box center [130, 64] width 17 height 6
radio input "true"
click at [220, 155] on p "Adicionar R$ 20,00" at bounding box center [236, 154] width 32 height 5
type input "1"
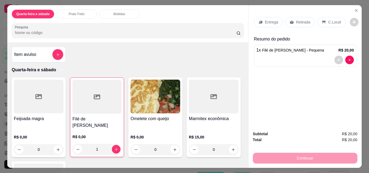
click at [41, 129] on div "R$ 0,00 0" at bounding box center [39, 142] width 50 height 26
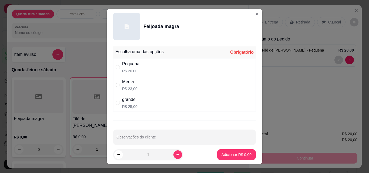
click at [126, 102] on div "grande" at bounding box center [129, 100] width 15 height 6
radio input "true"
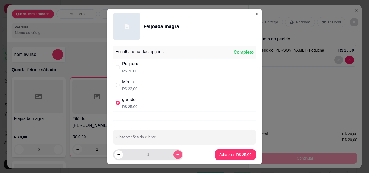
click at [177, 155] on icon "increase-product-quantity" at bounding box center [178, 155] width 3 height 3
type input "2"
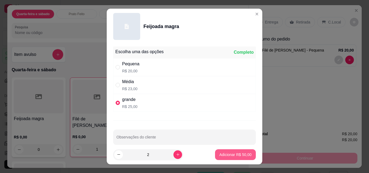
click at [225, 158] on button "Adicionar R$ 50,00" at bounding box center [235, 155] width 41 height 11
type input "2"
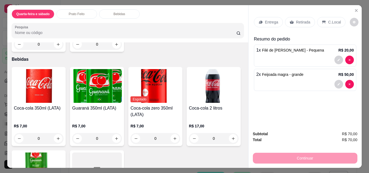
scroll to position [323, 0]
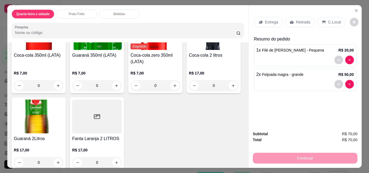
click at [122, 142] on div "R$ 17,00 0" at bounding box center [97, 155] width 50 height 26
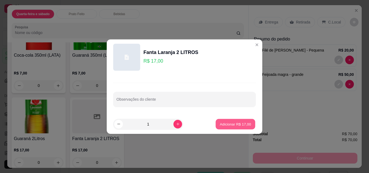
click at [220, 127] on p "Adicionar R$ 17,00" at bounding box center [235, 124] width 31 height 5
type input "1"
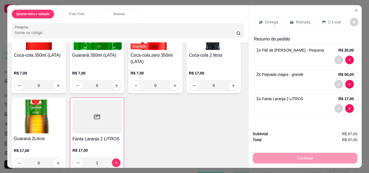
click at [267, 19] on p "Entrega" at bounding box center [271, 21] width 13 height 5
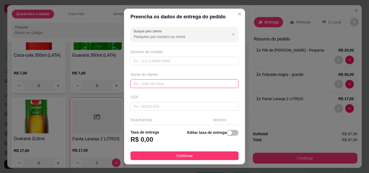
drag, startPoint x: 152, startPoint y: 83, endPoint x: 156, endPoint y: 82, distance: 4.3
click at [153, 82] on input "text" at bounding box center [185, 84] width 108 height 9
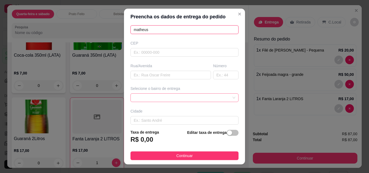
click at [228, 100] on div at bounding box center [185, 98] width 108 height 9
type input "matheus"
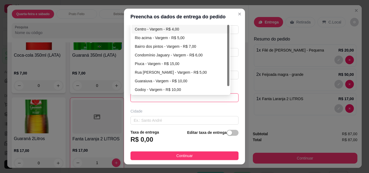
click at [175, 32] on div "Centro - Vargem - R$ 4,00" at bounding box center [180, 29] width 91 height 6
type input "Vargem"
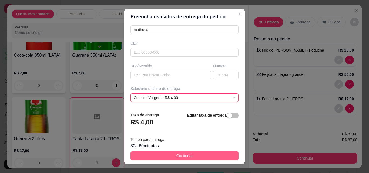
click at [193, 155] on button "Continuar" at bounding box center [185, 156] width 108 height 9
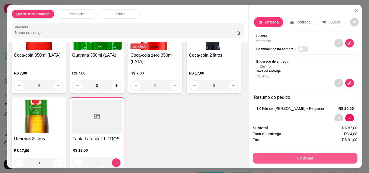
click at [275, 160] on button "Continuar" at bounding box center [305, 158] width 105 height 11
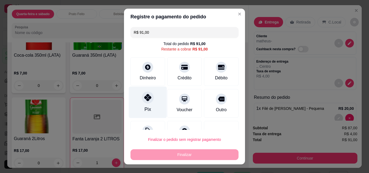
click at [148, 107] on div "Pix" at bounding box center [148, 103] width 38 height 32
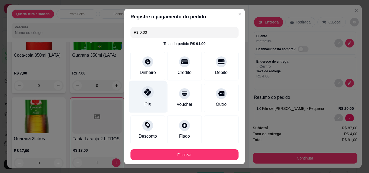
type input "R$ 0,00"
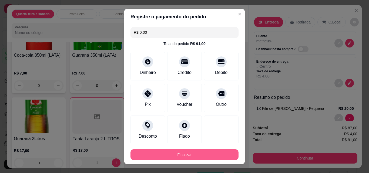
click at [181, 155] on button "Finalizar" at bounding box center [185, 155] width 108 height 11
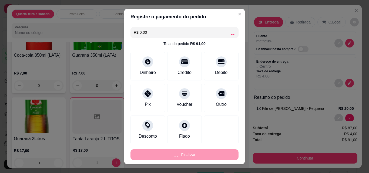
type input "0"
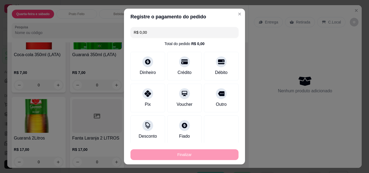
type input "-R$ 91,00"
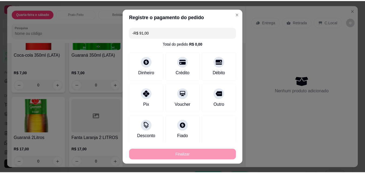
scroll to position [323, 0]
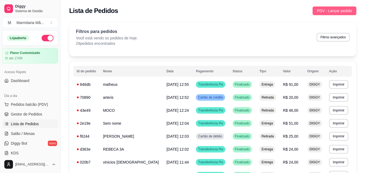
click at [318, 10] on span "PDV - Lançar pedido" at bounding box center [334, 11] width 35 height 6
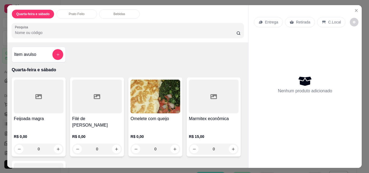
click at [27, 116] on h4 "Feijoada magra" at bounding box center [39, 119] width 50 height 6
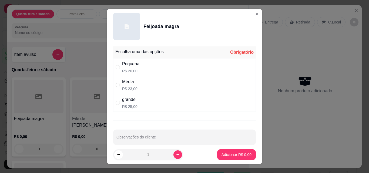
click at [134, 87] on p "R$ 23,00" at bounding box center [129, 88] width 15 height 5
radio input "true"
click at [220, 156] on p "Adicionar R$ 23,00" at bounding box center [236, 154] width 32 height 5
type input "1"
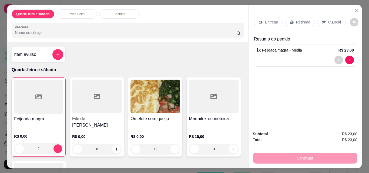
click at [270, 23] on div "Entrega" at bounding box center [268, 22] width 29 height 10
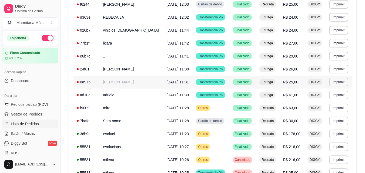
scroll to position [131, 0]
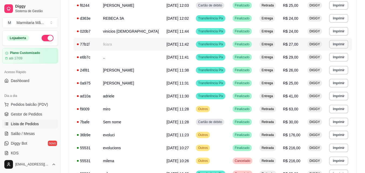
click at [119, 48] on td "lkiara" at bounding box center [132, 44] width 64 height 13
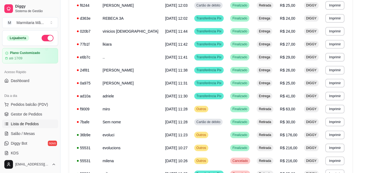
click at [119, 48] on span "[DATE] 11:42" at bounding box center [122, 50] width 22 height 4
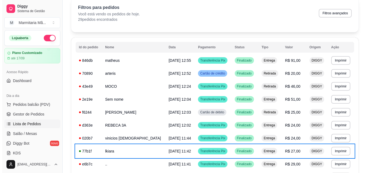
scroll to position [0, 0]
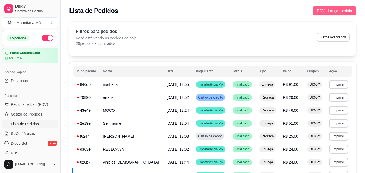
click at [331, 11] on span "PDV - Lançar pedido" at bounding box center [334, 11] width 35 height 6
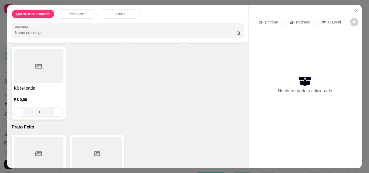
scroll to position [135, 0]
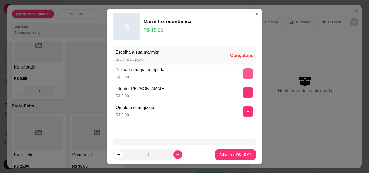
click at [243, 76] on button "+" at bounding box center [248, 73] width 11 height 11
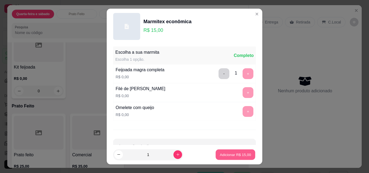
click at [227, 151] on button "Adicionar R$ 15,00" at bounding box center [236, 155] width 40 height 11
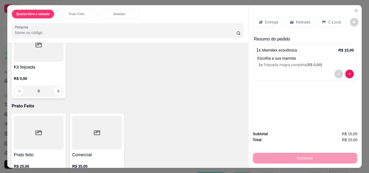
click at [265, 21] on p "Entrega" at bounding box center [271, 21] width 13 height 5
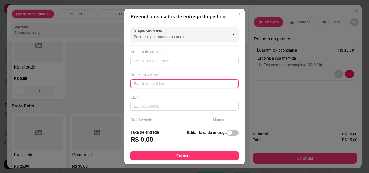
click at [147, 86] on input "text" at bounding box center [185, 84] width 108 height 9
type input "cintia sargento"
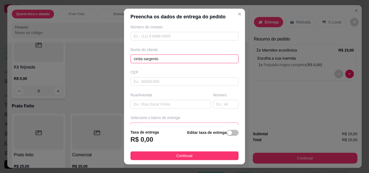
scroll to position [27, 0]
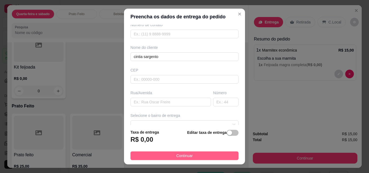
click at [182, 153] on span "Continuar" at bounding box center [185, 156] width 16 height 6
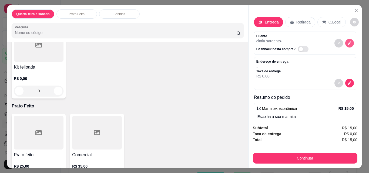
click at [348, 42] on icon "decrease-product-quantity" at bounding box center [350, 43] width 5 height 5
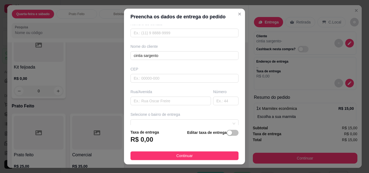
scroll to position [54, 0]
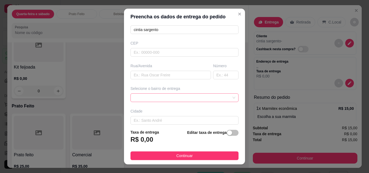
click at [227, 97] on div at bounding box center [185, 98] width 108 height 9
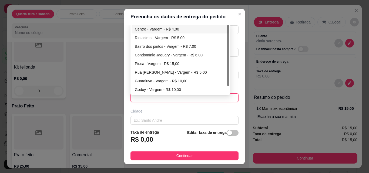
click at [177, 31] on div "Centro - Vargem - R$ 4,00" at bounding box center [180, 29] width 91 height 6
type input "Vargem"
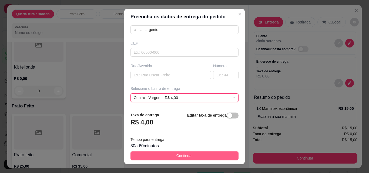
click at [196, 156] on button "Continuar" at bounding box center [185, 156] width 108 height 9
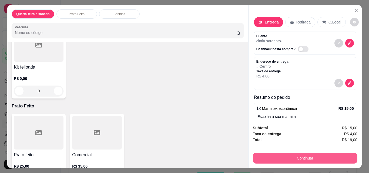
click at [272, 153] on button "Continuar" at bounding box center [305, 158] width 105 height 11
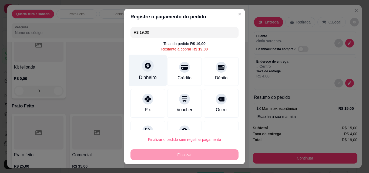
click at [144, 77] on div "Dinheiro" at bounding box center [148, 77] width 18 height 7
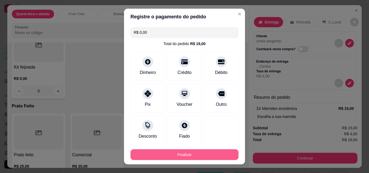
click at [206, 152] on button "Finalizar" at bounding box center [185, 155] width 108 height 11
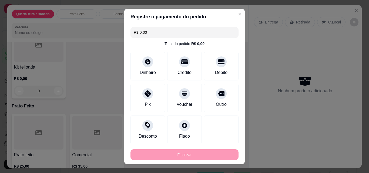
type input "-R$ 19,00"
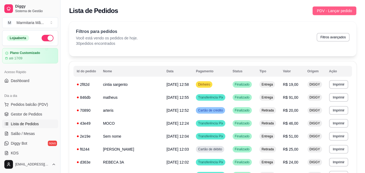
click at [318, 10] on button "PDV - Lançar pedido" at bounding box center [335, 10] width 44 height 9
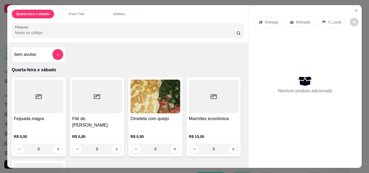
click at [82, 116] on h4 "Filé de [PERSON_NAME]" at bounding box center [97, 122] width 50 height 13
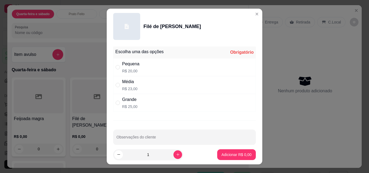
click at [137, 99] on div "Grande R$ 25,00" at bounding box center [184, 103] width 143 height 18
radio input "true"
click at [223, 153] on p "Adicionar R$ 25,00" at bounding box center [236, 154] width 32 height 5
type input "1"
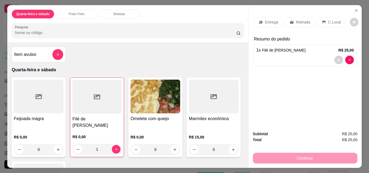
click at [296, 21] on p "Retirada" at bounding box center [303, 21] width 14 height 5
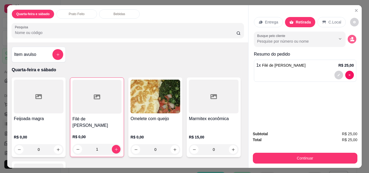
click at [352, 37] on circle "decrease-product-quantity" at bounding box center [353, 38] width 2 height 2
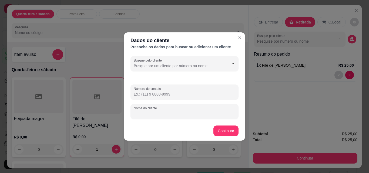
click at [153, 113] on input "Nome do cliente" at bounding box center [185, 113] width 102 height 5
type input "ademir"
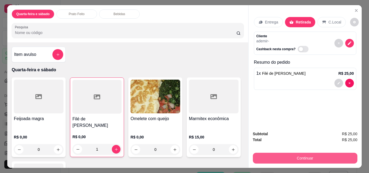
click at [303, 155] on button "Continuar" at bounding box center [305, 158] width 105 height 11
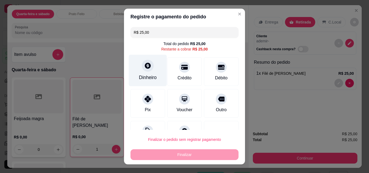
click at [154, 74] on div "Dinheiro" at bounding box center [148, 71] width 38 height 32
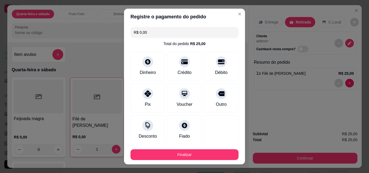
type input "R$ 0,00"
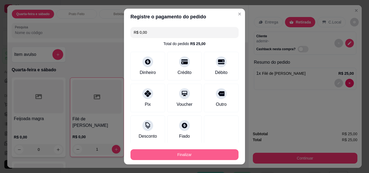
click at [189, 156] on button "Finalizar" at bounding box center [185, 155] width 108 height 11
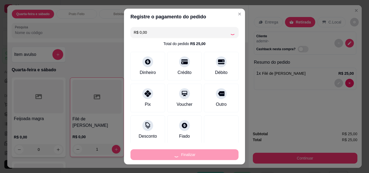
type input "0"
type input "-R$ 25,00"
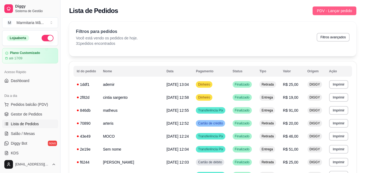
click at [328, 10] on span "PDV - Lançar pedido" at bounding box center [334, 11] width 35 height 6
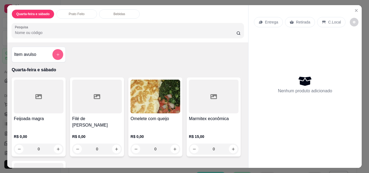
click at [55, 49] on button "add-separate-item" at bounding box center [57, 54] width 11 height 11
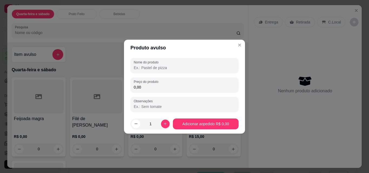
drag, startPoint x: 152, startPoint y: 70, endPoint x: 158, endPoint y: 66, distance: 7.0
click at [156, 68] on input "Nome do produto" at bounding box center [185, 67] width 102 height 5
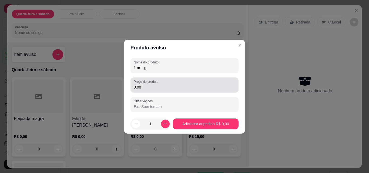
type input "1 m 1 g"
click at [145, 87] on input "0,00" at bounding box center [185, 87] width 102 height 5
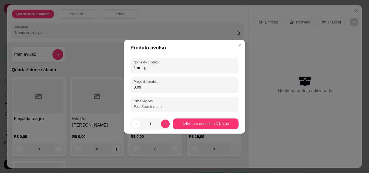
type input "30,00"
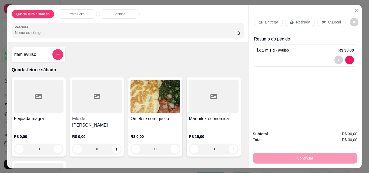
click at [266, 21] on p "Entrega" at bounding box center [271, 21] width 13 height 5
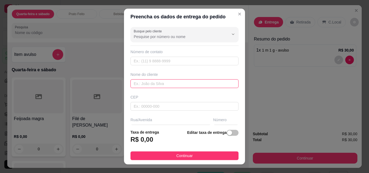
click at [164, 86] on input "text" at bounding box center [185, 84] width 108 height 9
type input "tiroga"
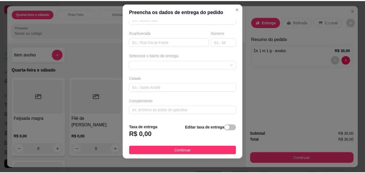
scroll to position [9, 0]
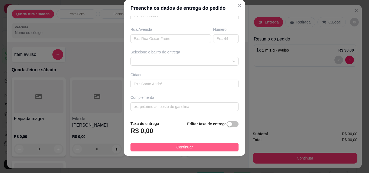
click at [167, 144] on button "Continuar" at bounding box center [185, 147] width 108 height 9
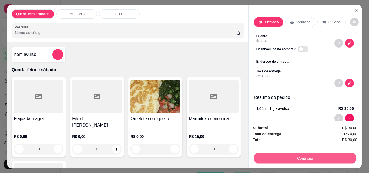
click at [269, 153] on button "Continuar" at bounding box center [305, 158] width 101 height 11
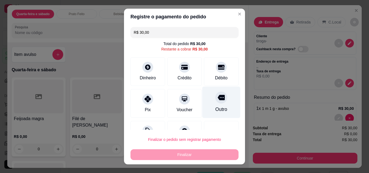
click at [218, 100] on icon at bounding box center [221, 97] width 7 height 5
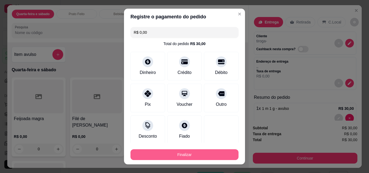
click at [200, 154] on button "Finalizar" at bounding box center [185, 155] width 108 height 11
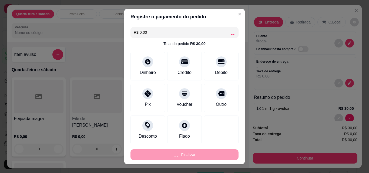
type input "-R$ 30,00"
